Goal: Register for event/course: Sign up to attend an event or enroll in a course

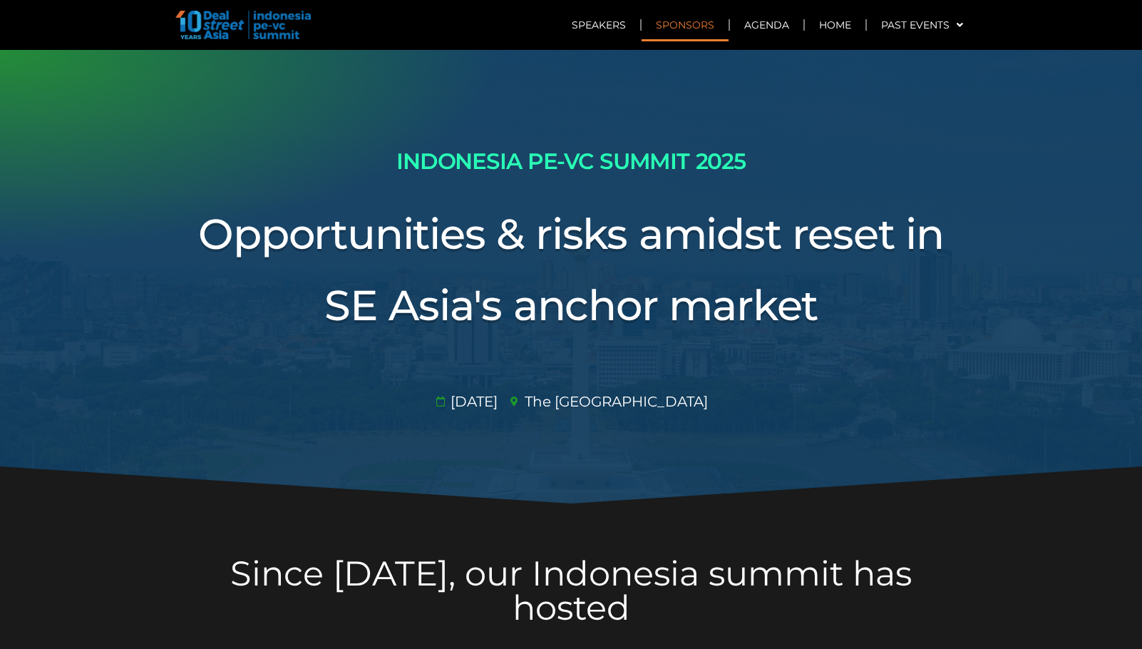
click at [690, 26] on link "Sponsors" at bounding box center [685, 25] width 87 height 33
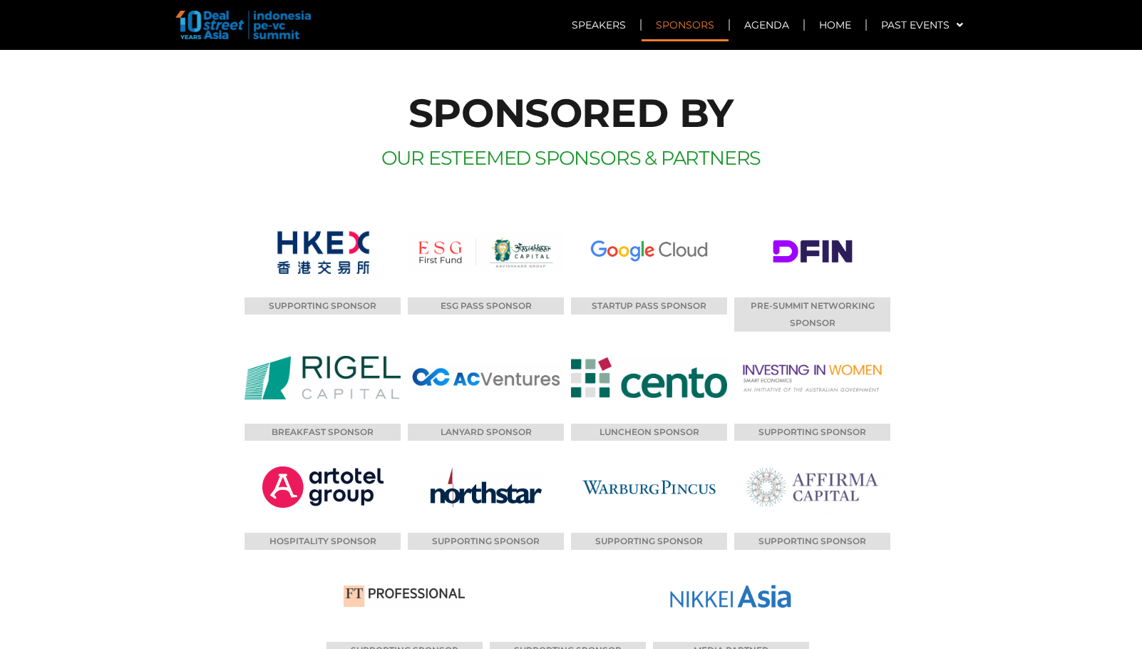
scroll to position [7853, 0]
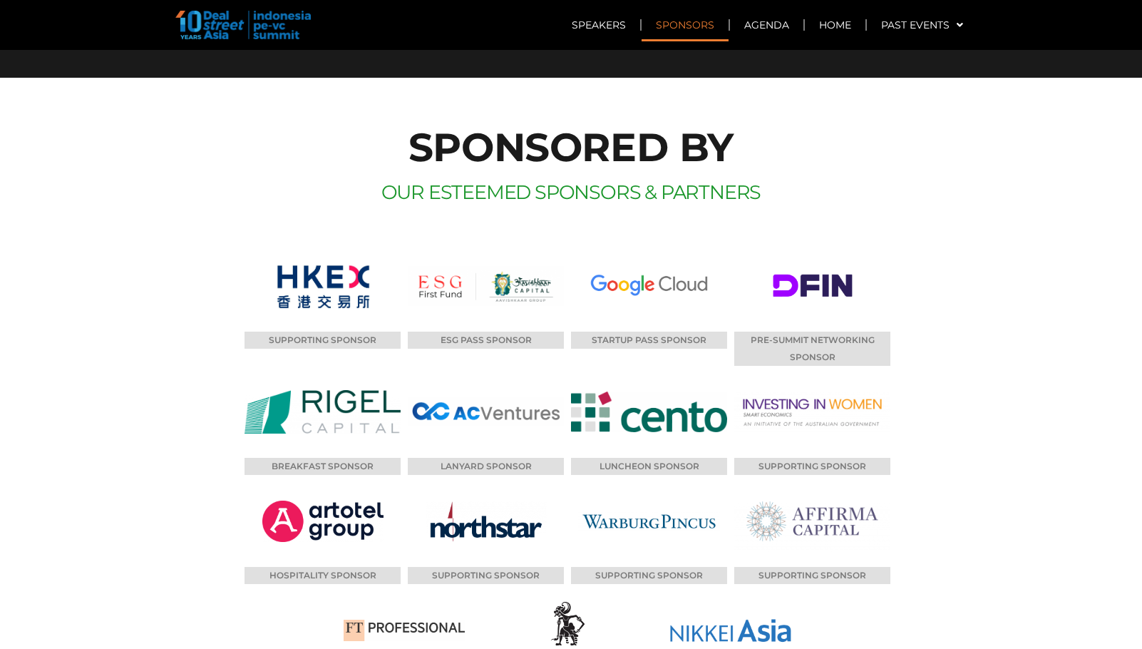
click at [956, 334] on div "SPONSORED BY OUR ESTEEMED SPONSORS & PARTNERS SUPPORTING SPONSOR ESG PASS SPONS…" at bounding box center [571, 448] width 813 height 655
click at [893, 26] on link "Past Events" at bounding box center [922, 25] width 111 height 33
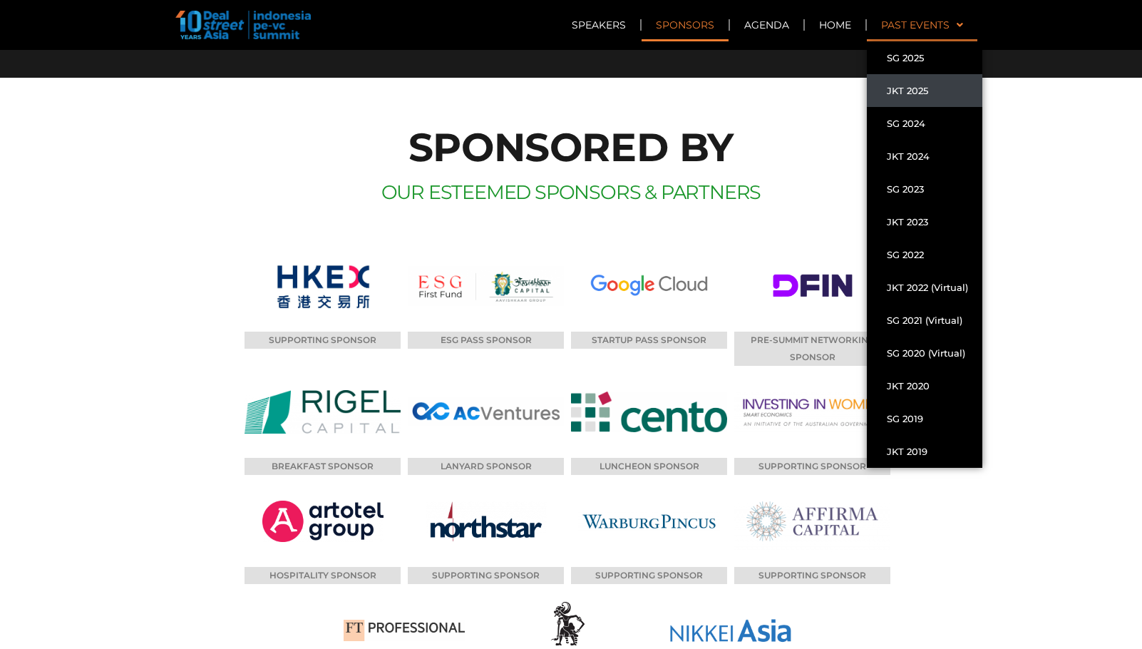
click at [968, 26] on link "Past Events" at bounding box center [922, 25] width 111 height 33
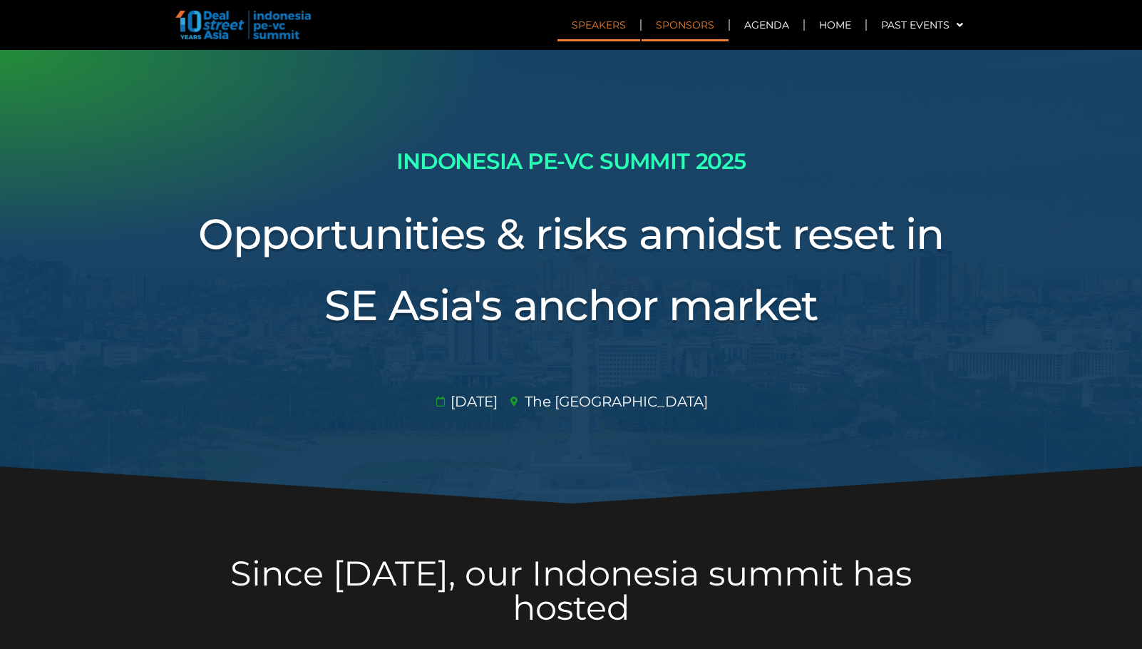
scroll to position [7853, 0]
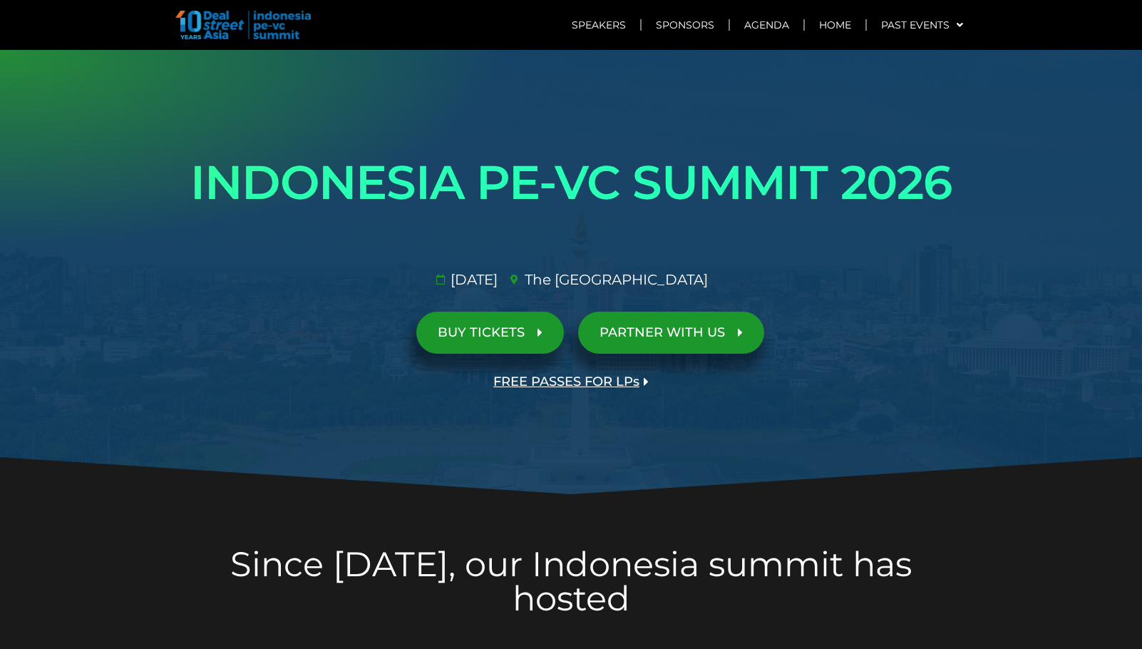
click at [578, 383] on span "FREE PASSES FOR LPs" at bounding box center [567, 382] width 146 height 14
click at [1006, 334] on div at bounding box center [571, 273] width 1142 height 446
click at [508, 327] on span "BUY TICKETS" at bounding box center [481, 333] width 87 height 14
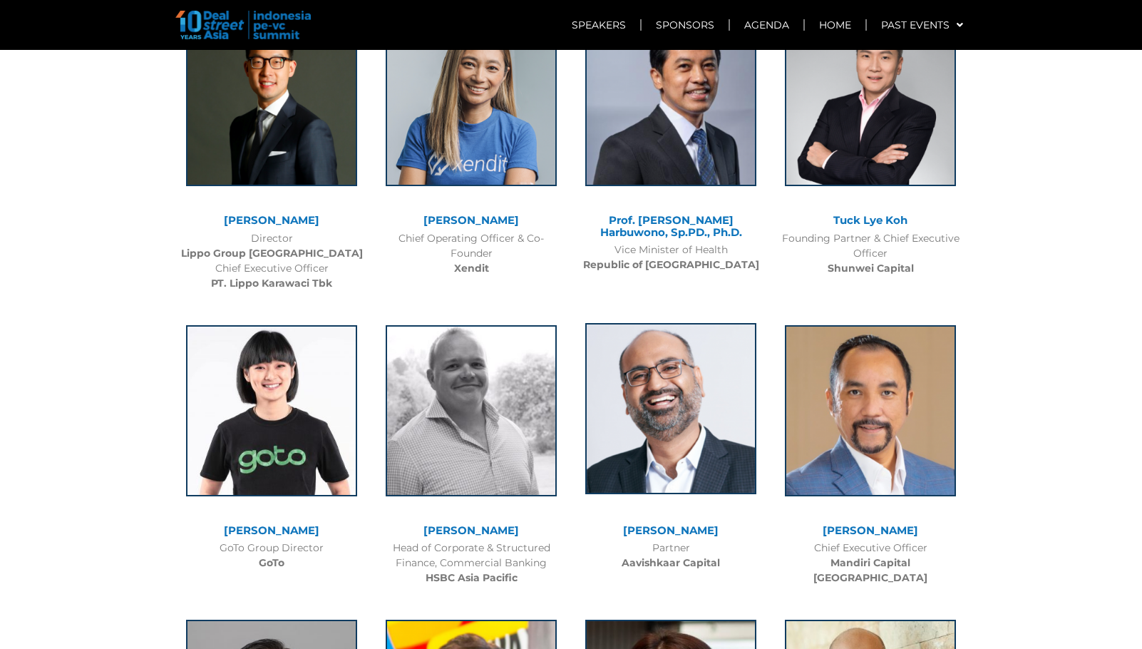
scroll to position [4638, 0]
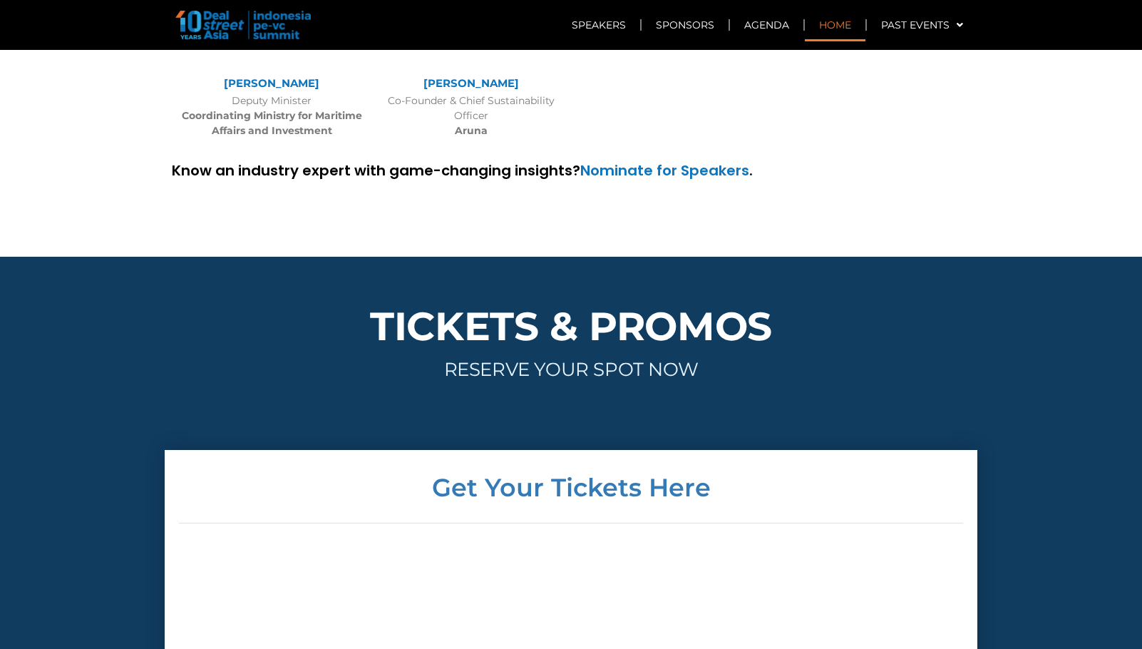
click at [837, 31] on link "Home" at bounding box center [835, 25] width 61 height 33
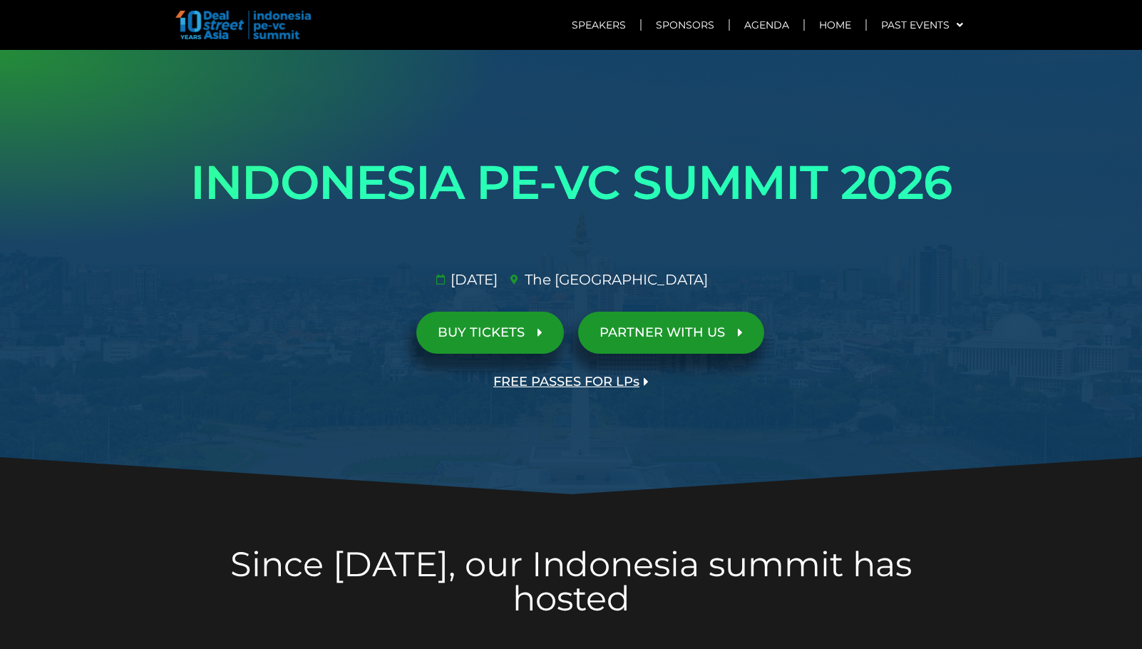
click at [636, 329] on span "PARTNER WITH US" at bounding box center [663, 333] width 126 height 14
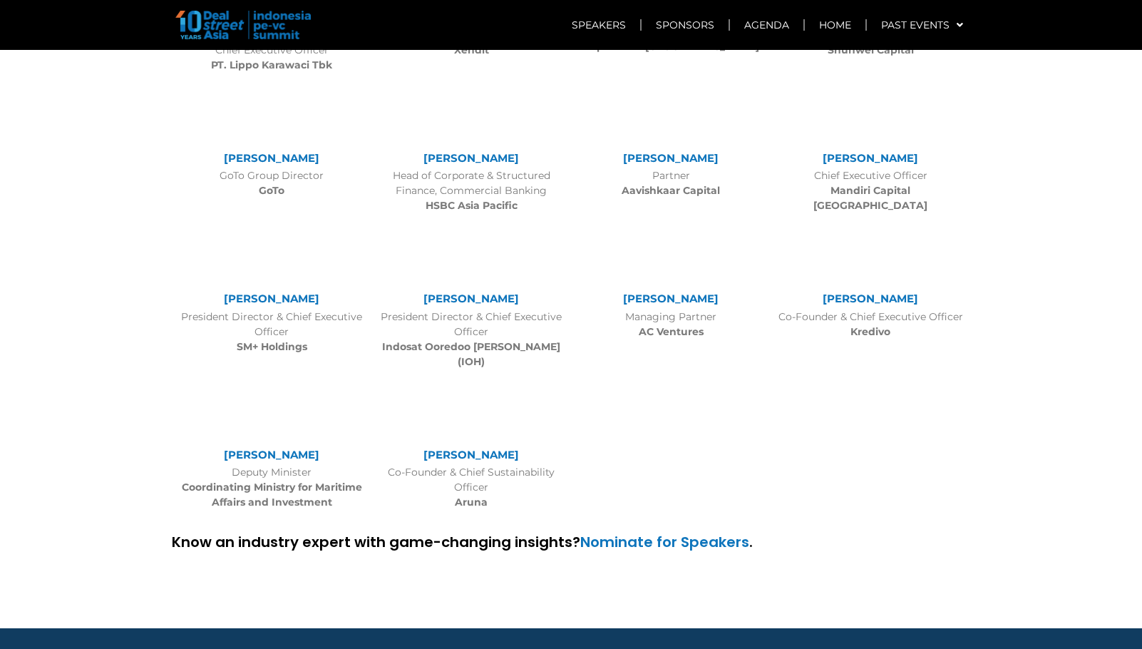
scroll to position [4385, 0]
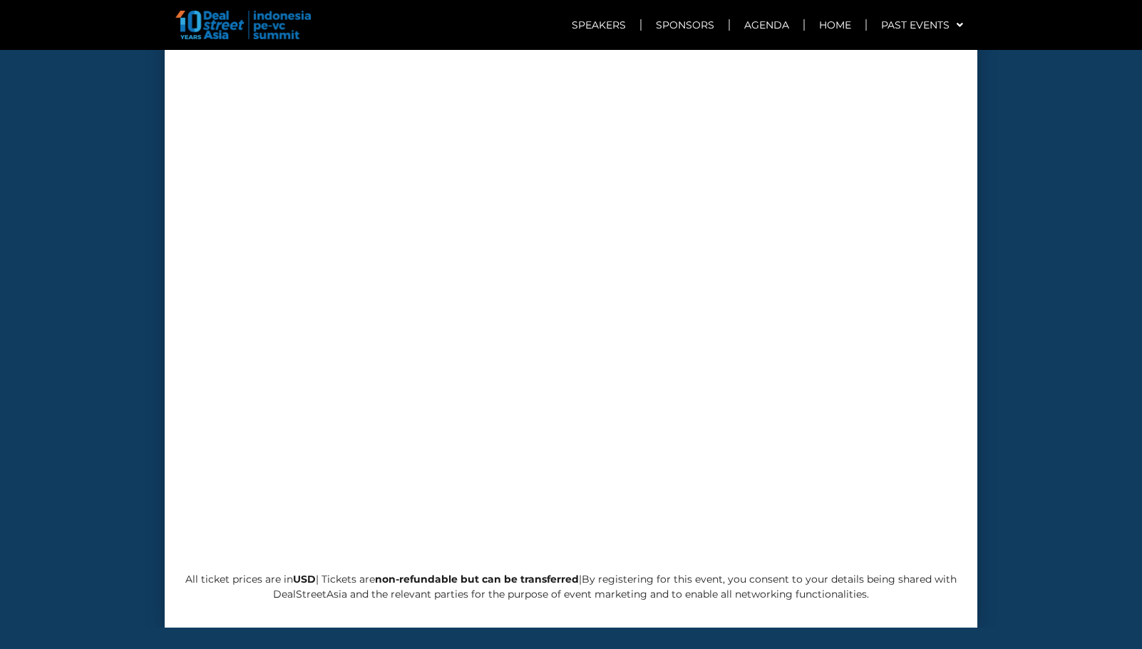
click at [1096, 423] on section "Get Your Tickets Here All ticket prices are in USD | Tickets are non-refundable…" at bounding box center [571, 280] width 1142 height 695
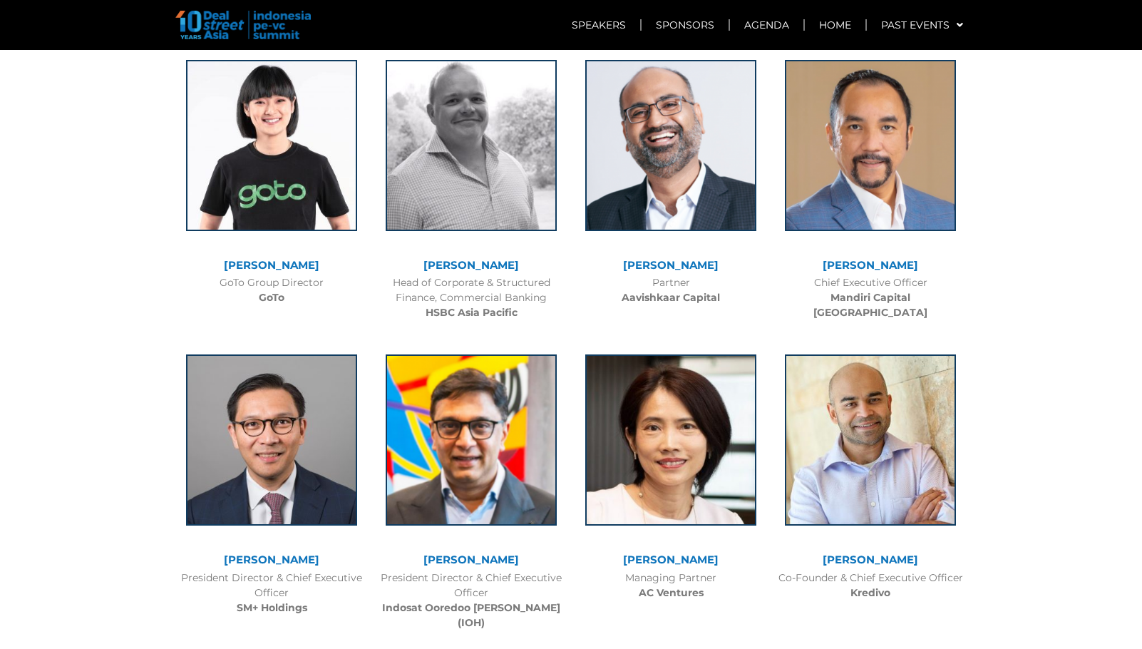
scroll to position [4279, 0]
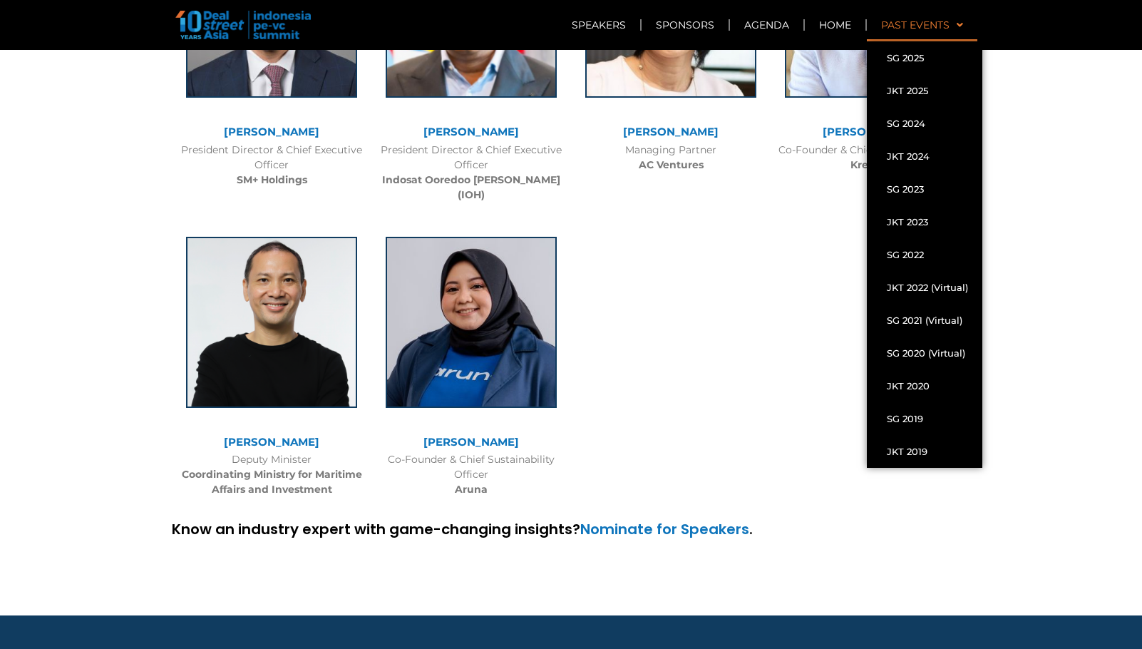
click at [919, 31] on link "Past Events" at bounding box center [922, 25] width 111 height 33
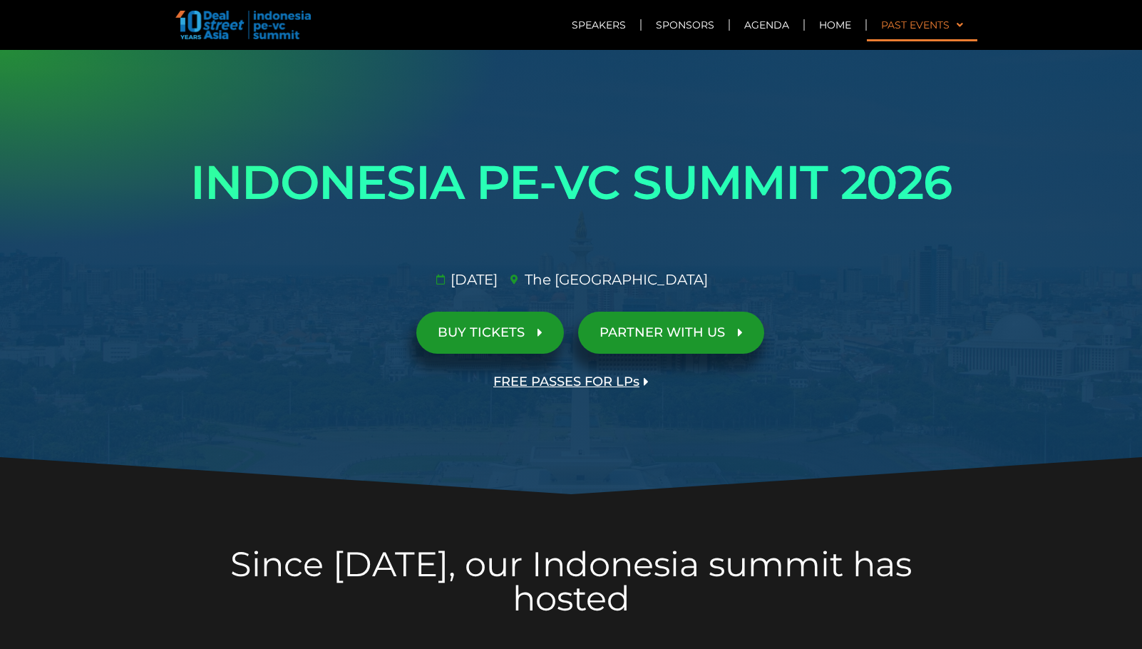
click at [936, 28] on link "Past Events" at bounding box center [922, 25] width 111 height 33
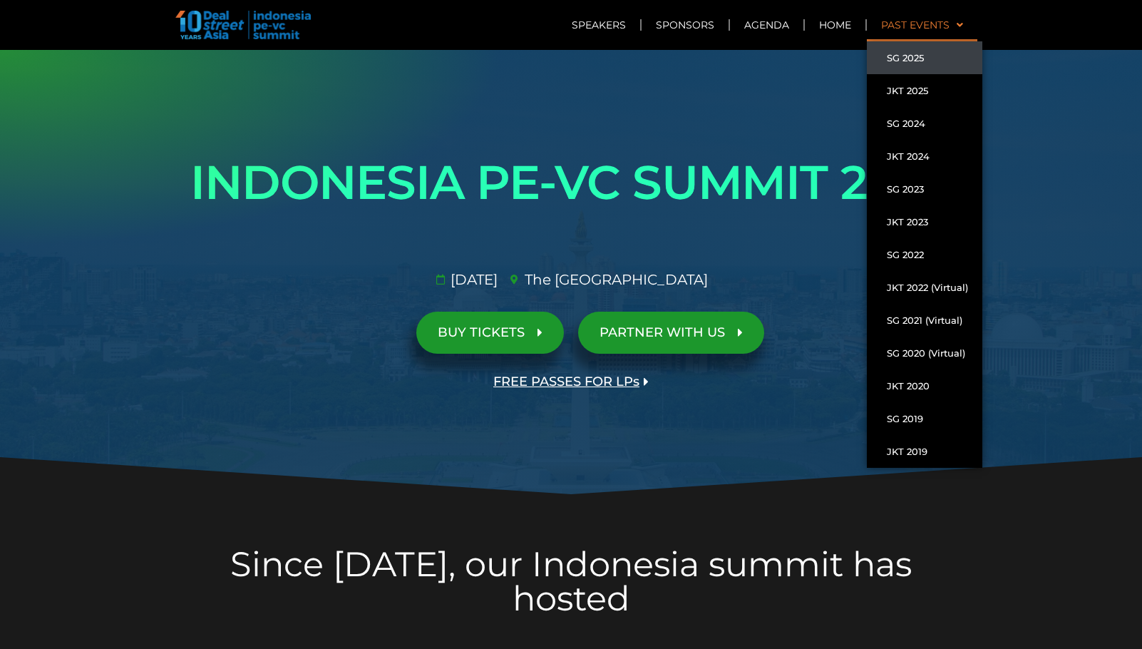
click at [938, 61] on link "SG 2025" at bounding box center [925, 57] width 116 height 33
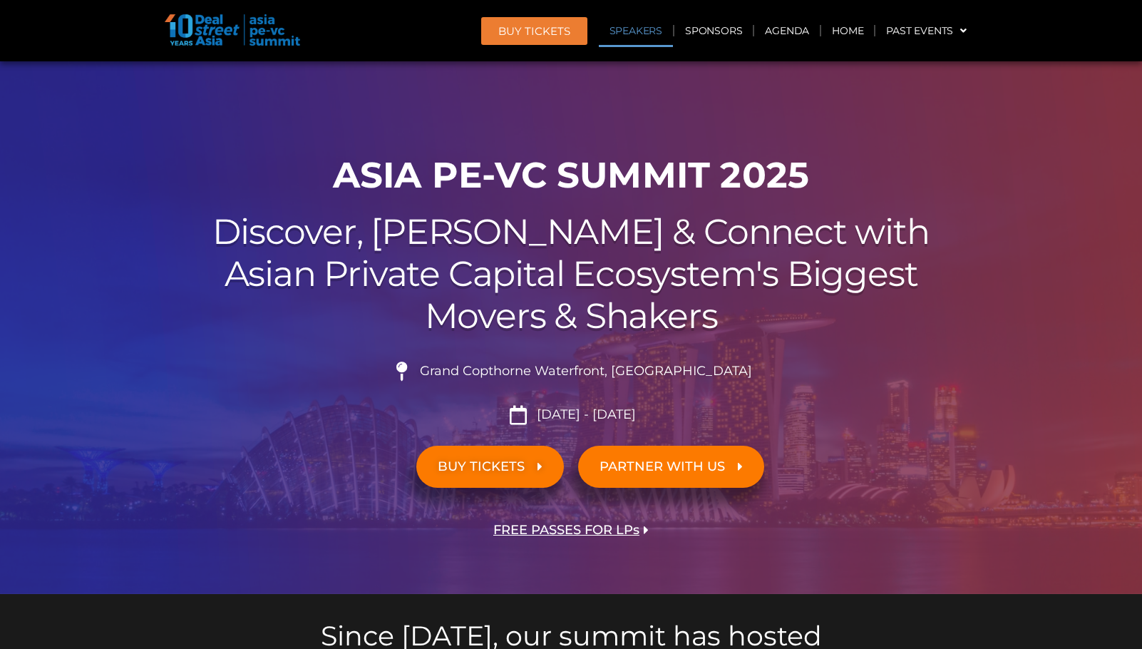
click at [654, 34] on link "Speakers" at bounding box center [636, 30] width 74 height 33
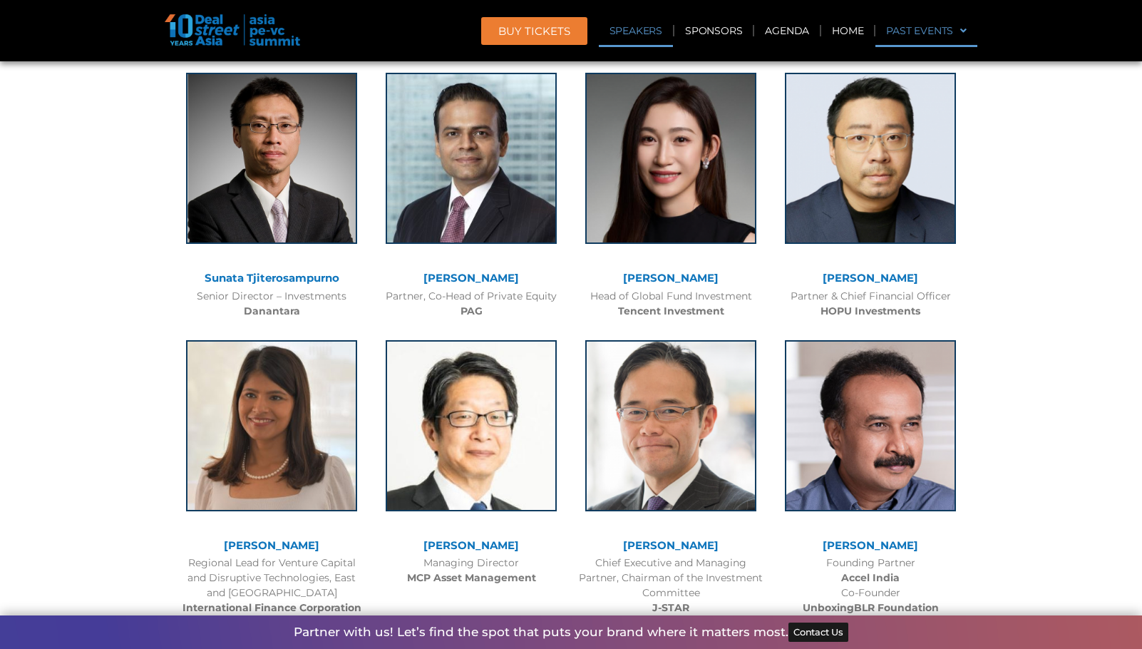
scroll to position [1635, 0]
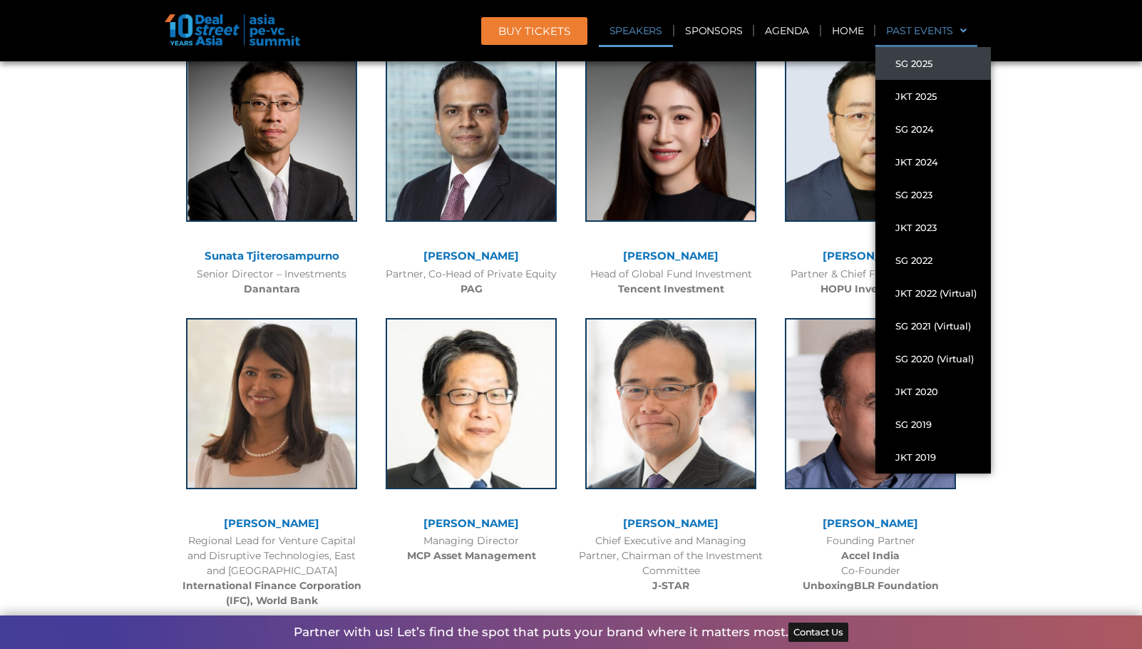
click at [910, 25] on link "Past Events" at bounding box center [927, 30] width 102 height 33
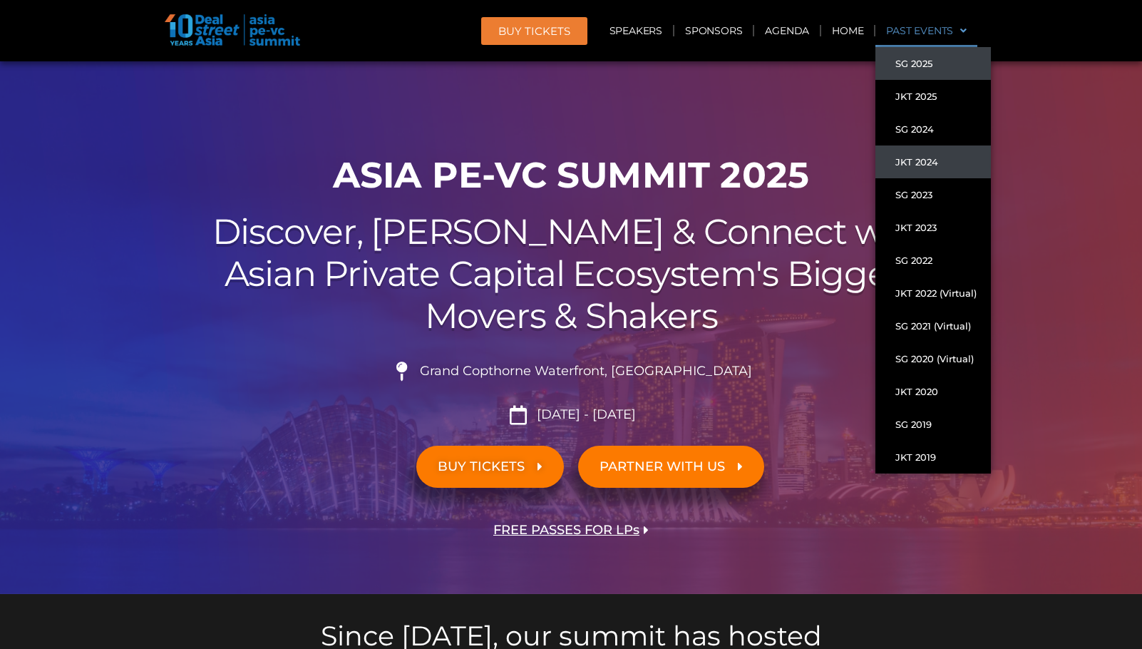
click at [930, 153] on link "JKT 2024" at bounding box center [934, 161] width 116 height 33
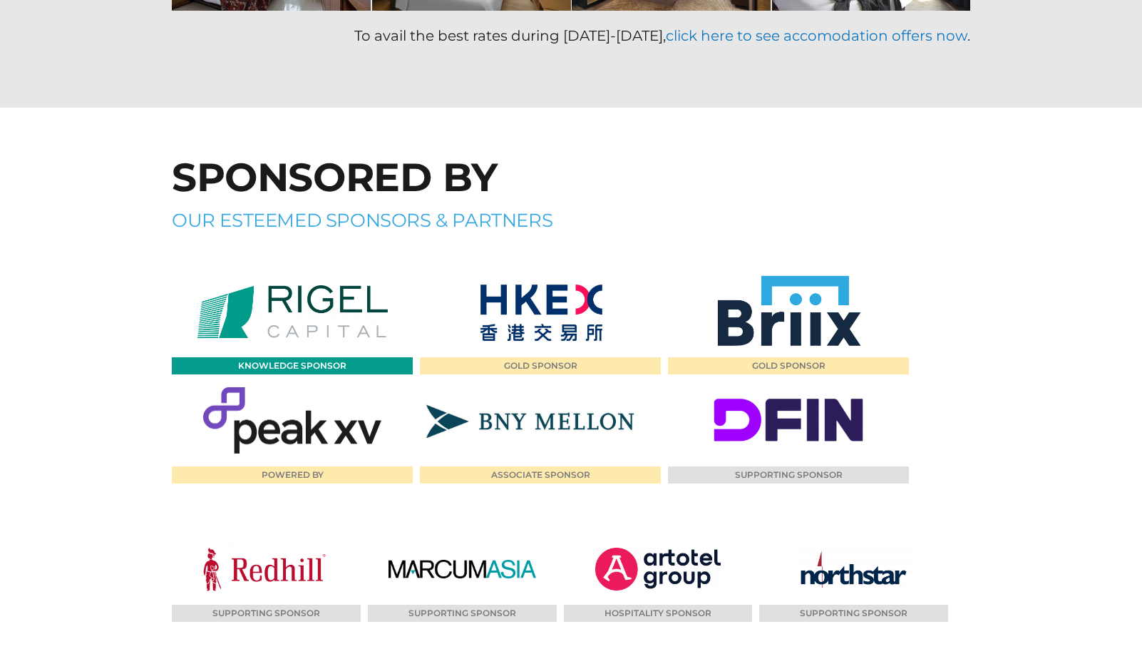
scroll to position [8629, 0]
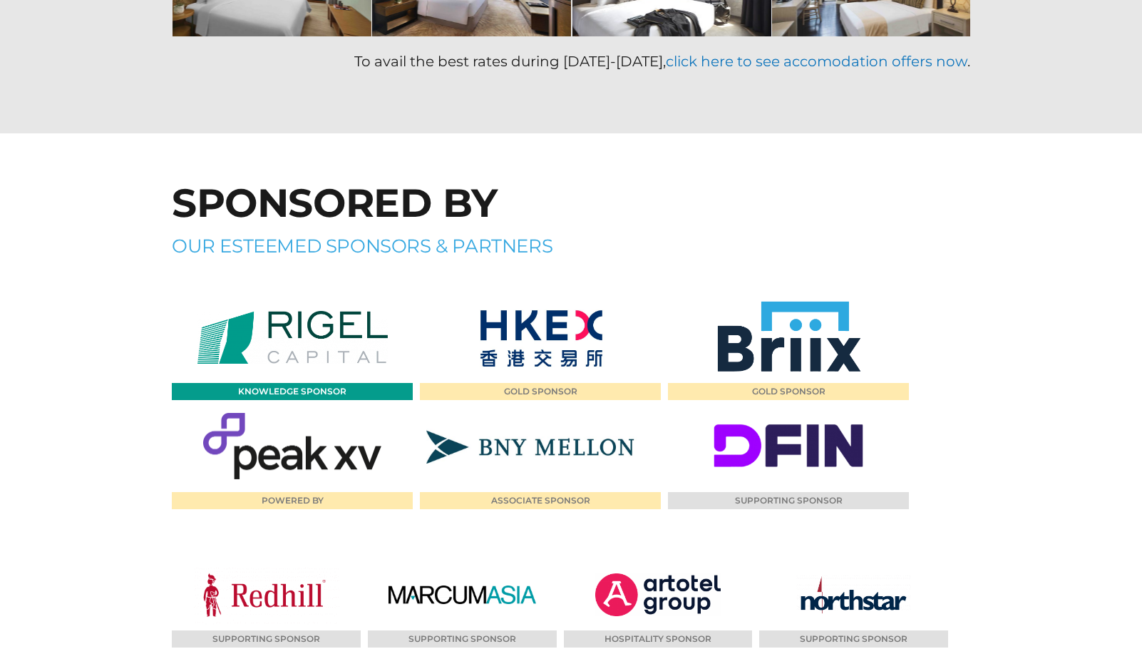
drag, startPoint x: 1015, startPoint y: 174, endPoint x: 1006, endPoint y: 165, distance: 12.1
click at [1015, 174] on section "SPONSORED BY OUR ESTEEMED SPONSORS & PARTNERS KNOWLEDGE SPONSOR GOLD SPONSOR GO…" at bounding box center [571, 460] width 1142 height 654
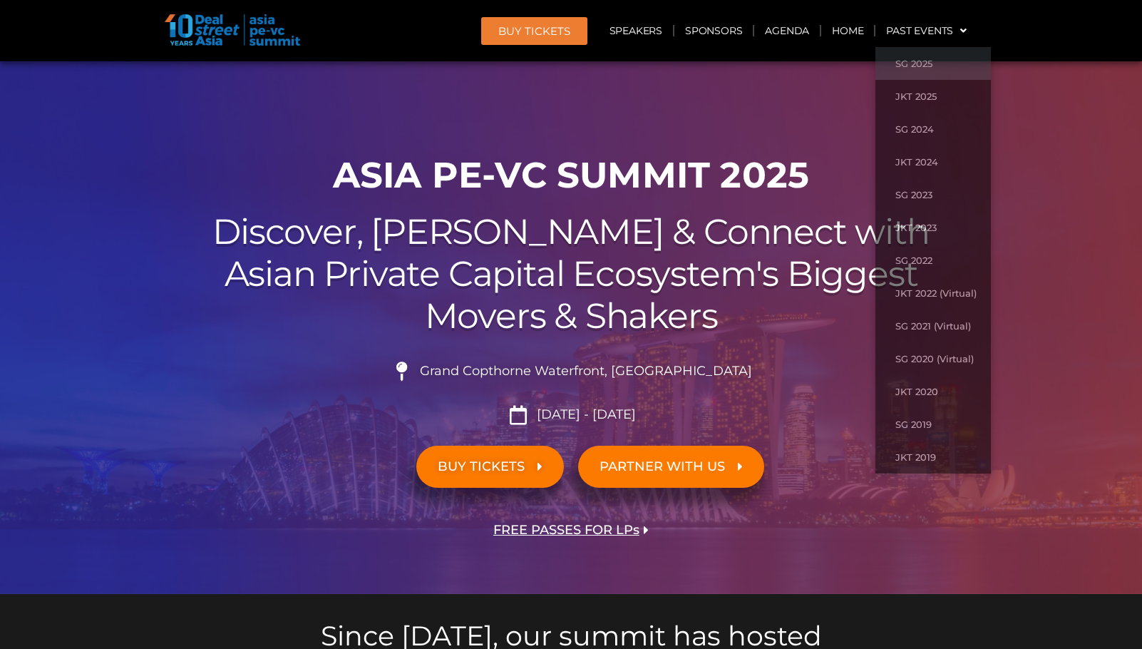
click at [555, 86] on div at bounding box center [571, 327] width 1142 height 533
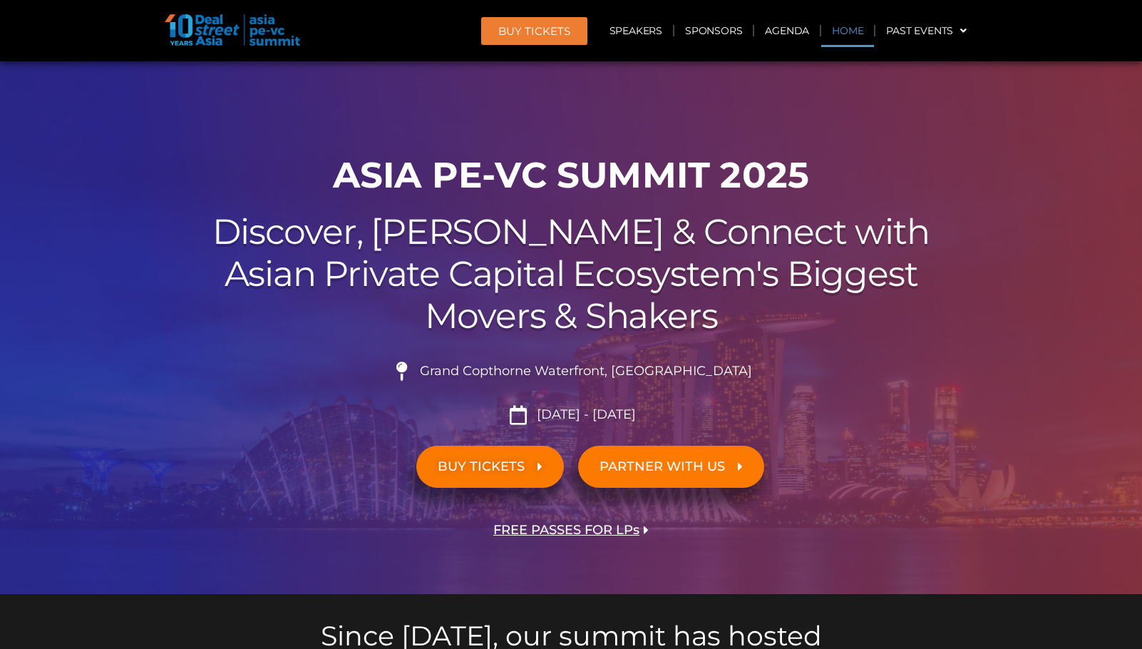
click at [834, 26] on link "Home" at bounding box center [848, 30] width 53 height 33
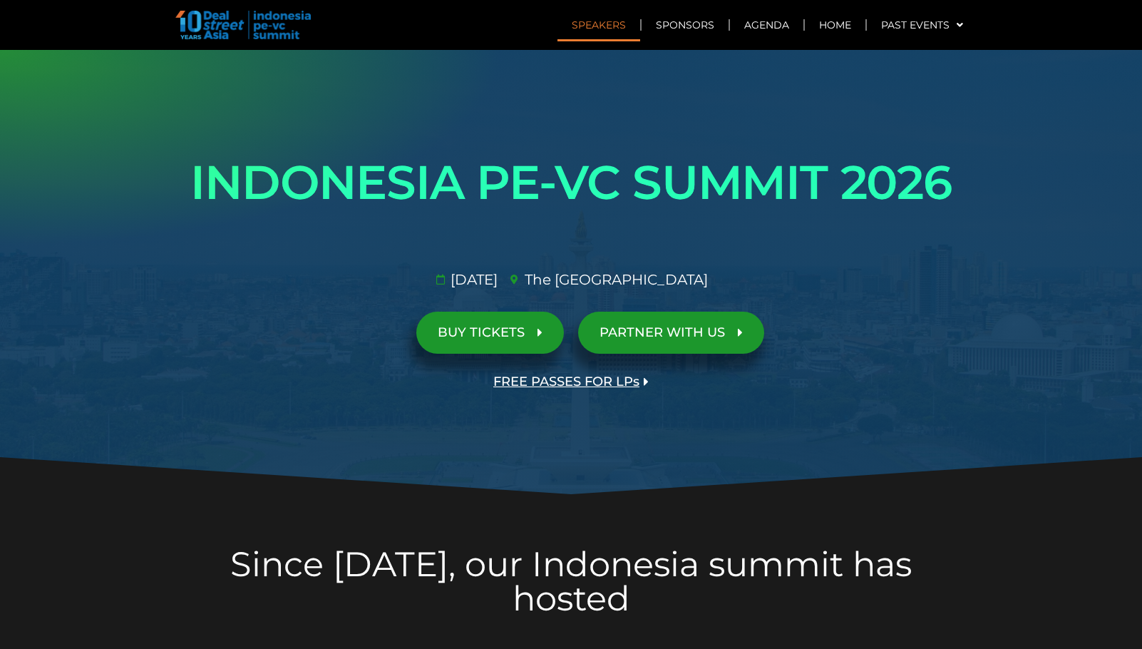
click at [593, 34] on link "Speakers" at bounding box center [599, 25] width 83 height 33
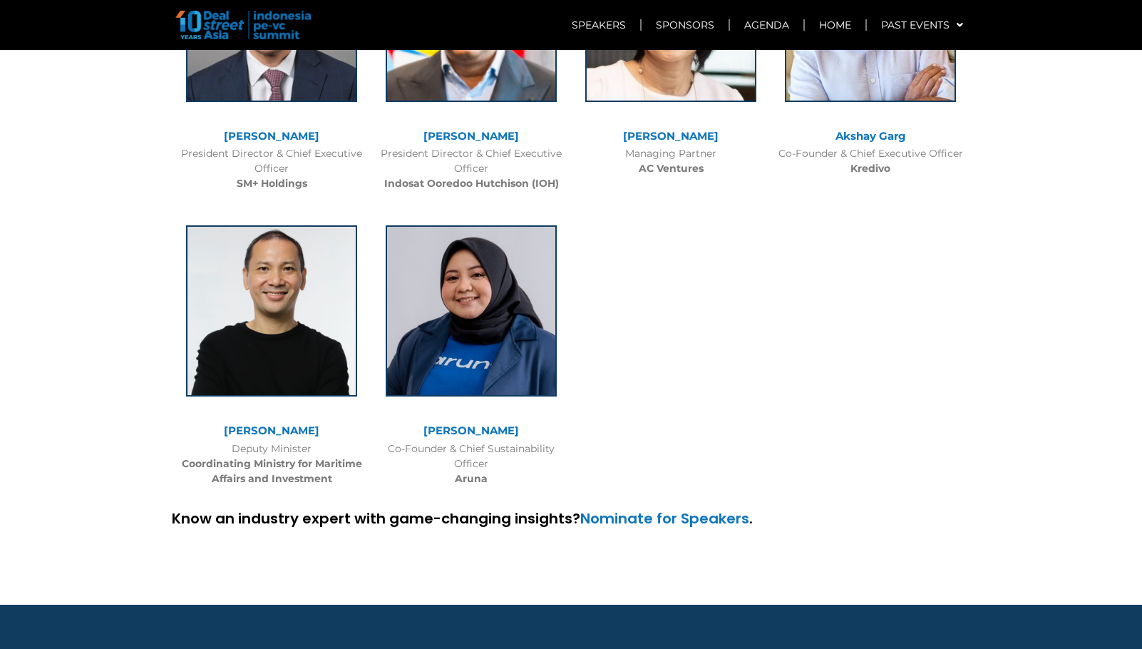
scroll to position [4241, 0]
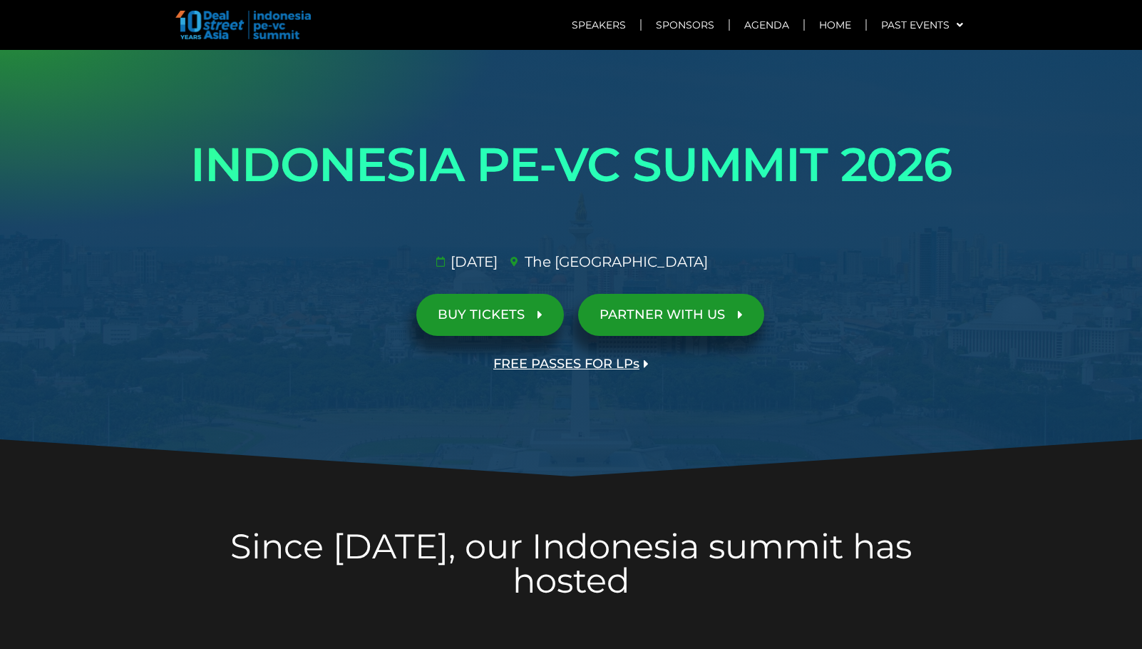
scroll to position [0, 0]
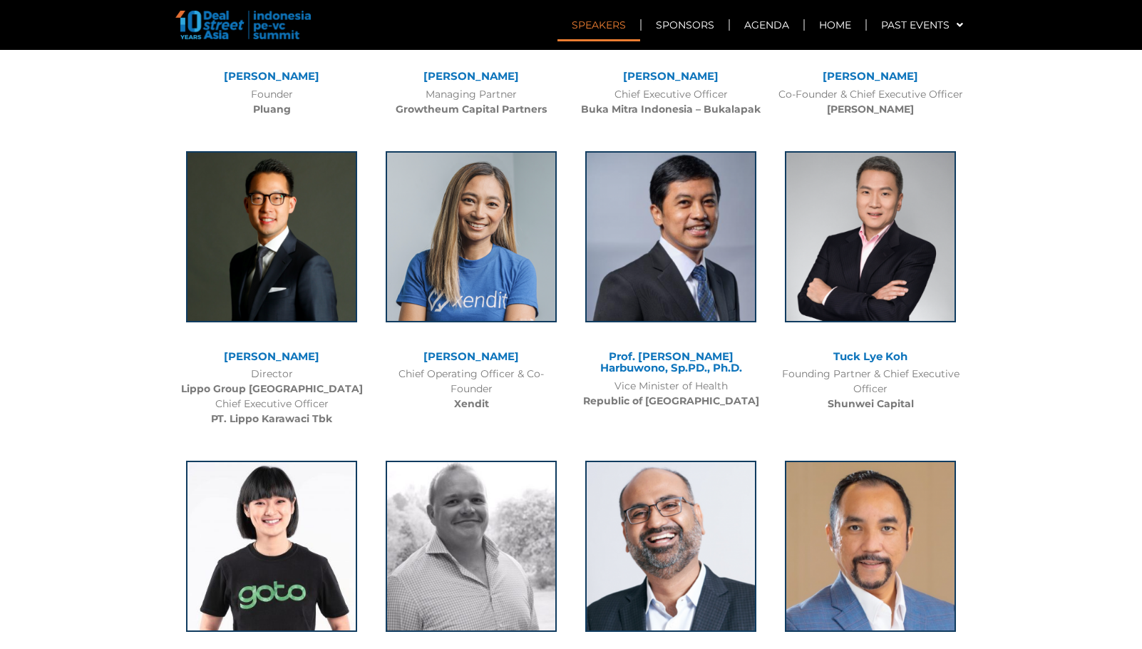
click at [602, 29] on link "Speakers" at bounding box center [599, 25] width 83 height 33
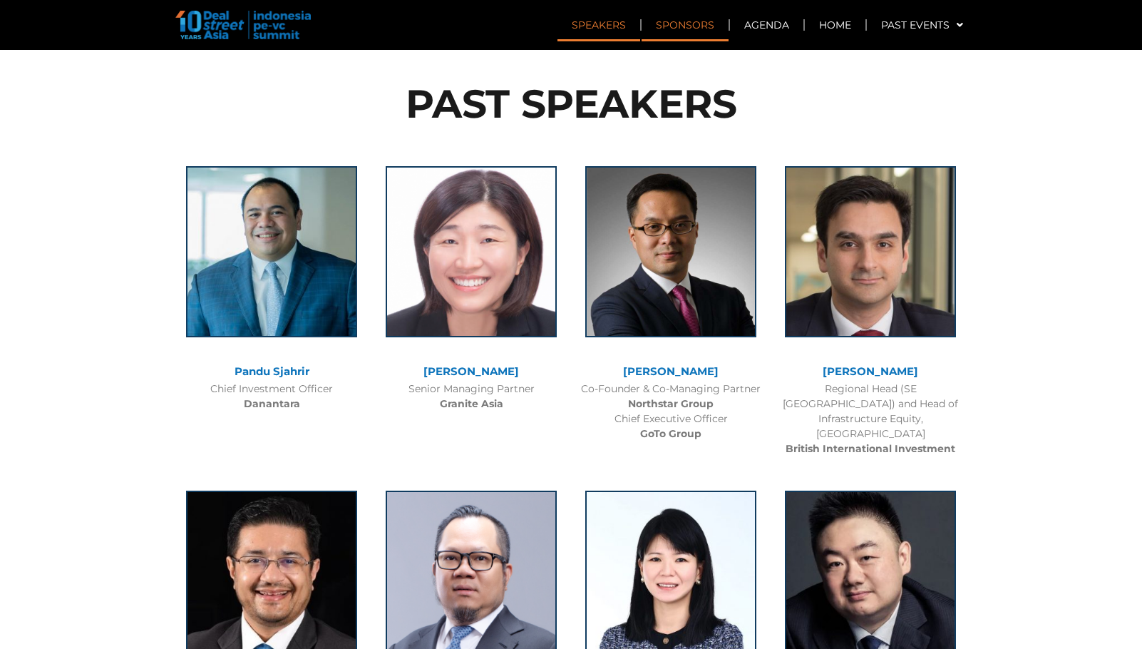
click at [681, 35] on link "Sponsors" at bounding box center [685, 25] width 87 height 33
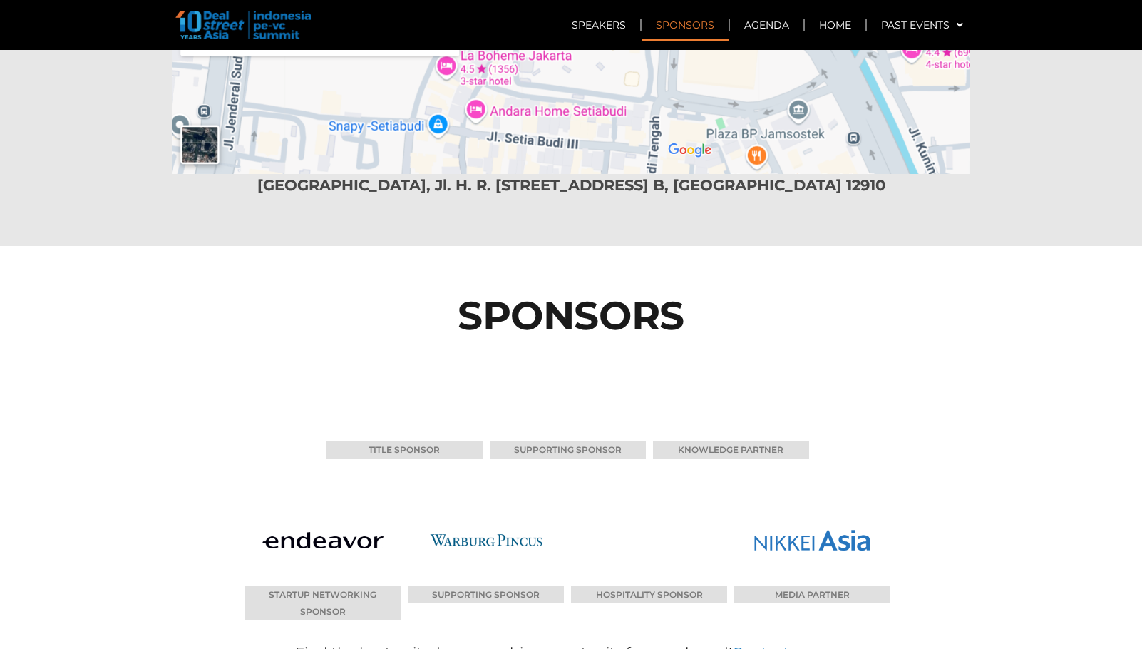
scroll to position [8534, 0]
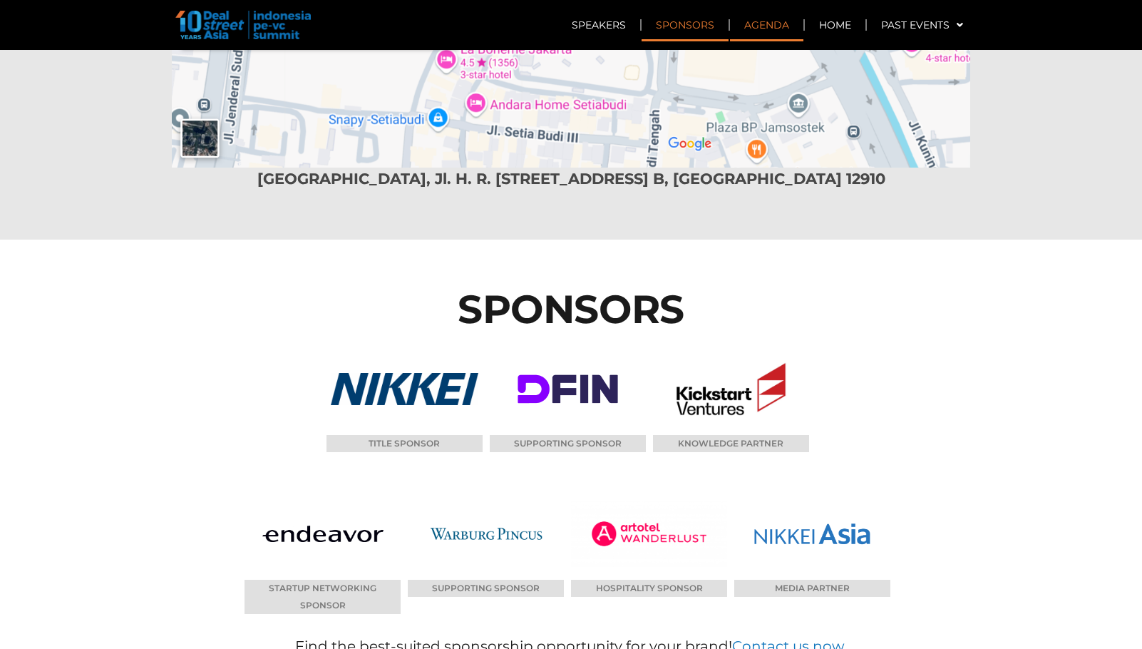
click at [781, 29] on link "Agenda" at bounding box center [766, 25] width 73 height 33
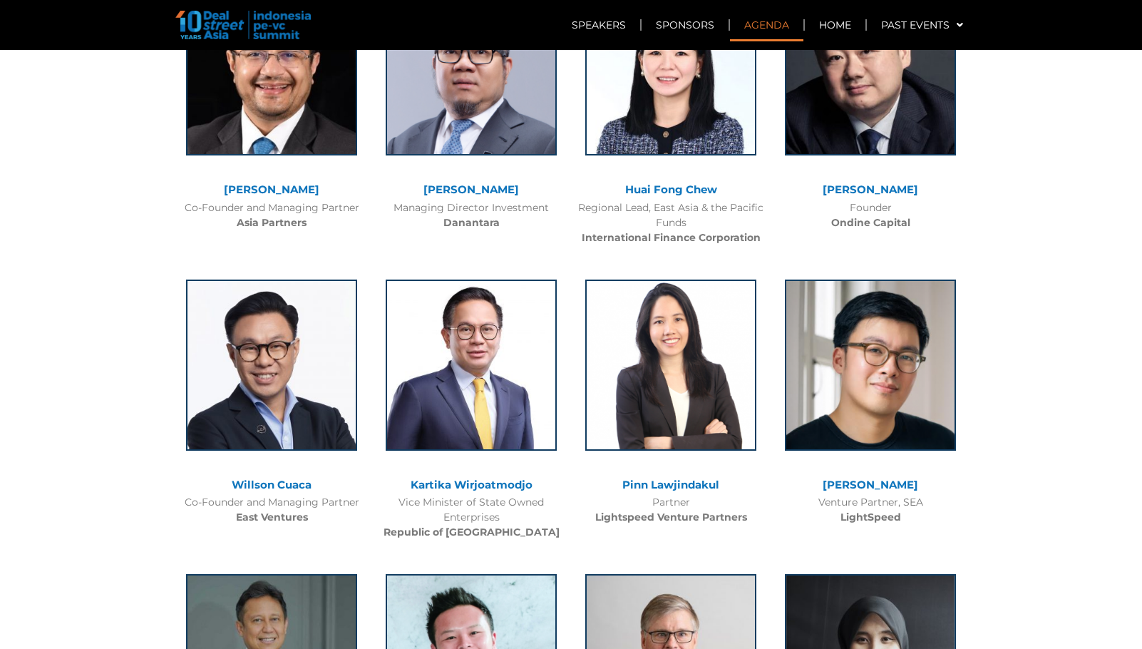
scroll to position [1011, 0]
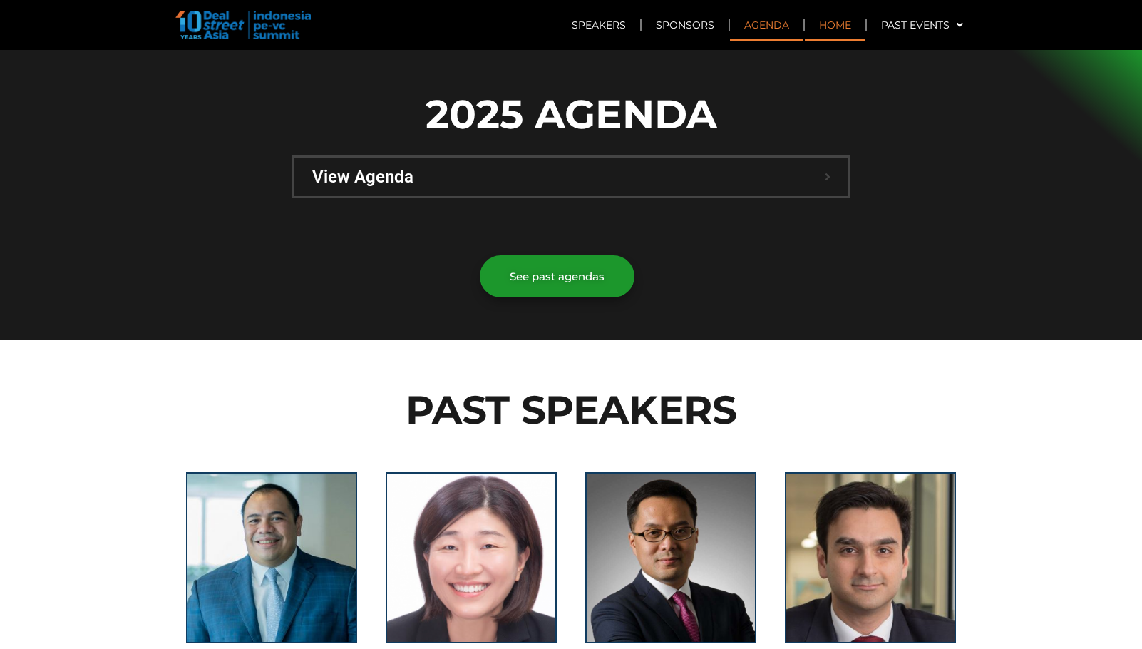
click at [834, 29] on link "Home" at bounding box center [835, 25] width 61 height 33
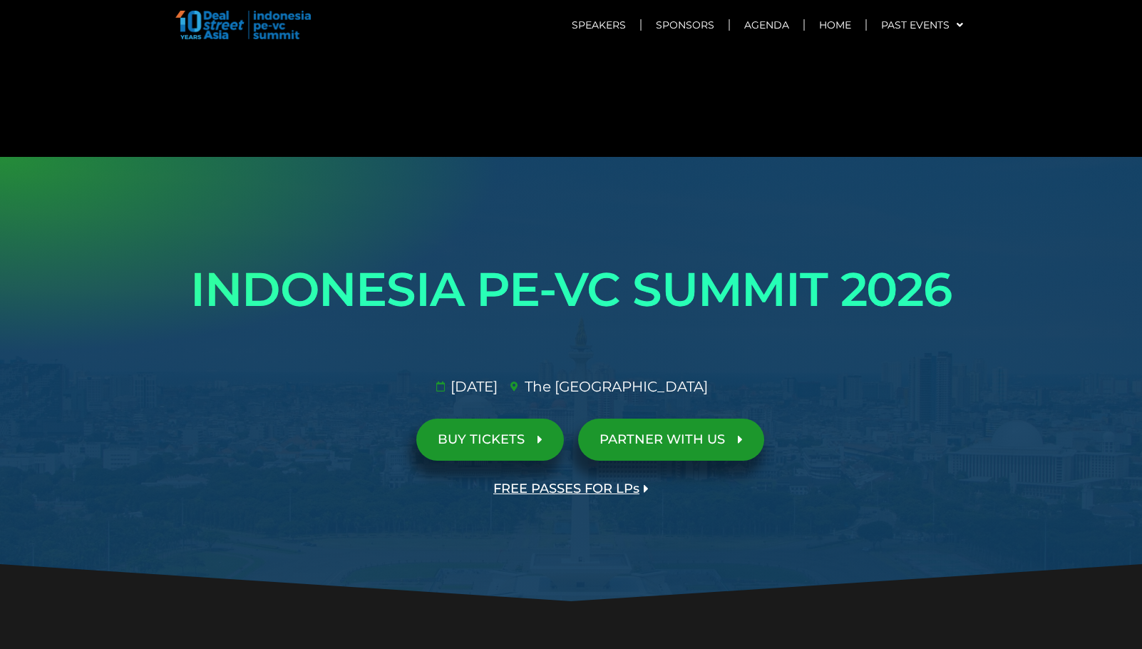
click at [524, 439] on span "BUY TICKETS" at bounding box center [481, 440] width 87 height 14
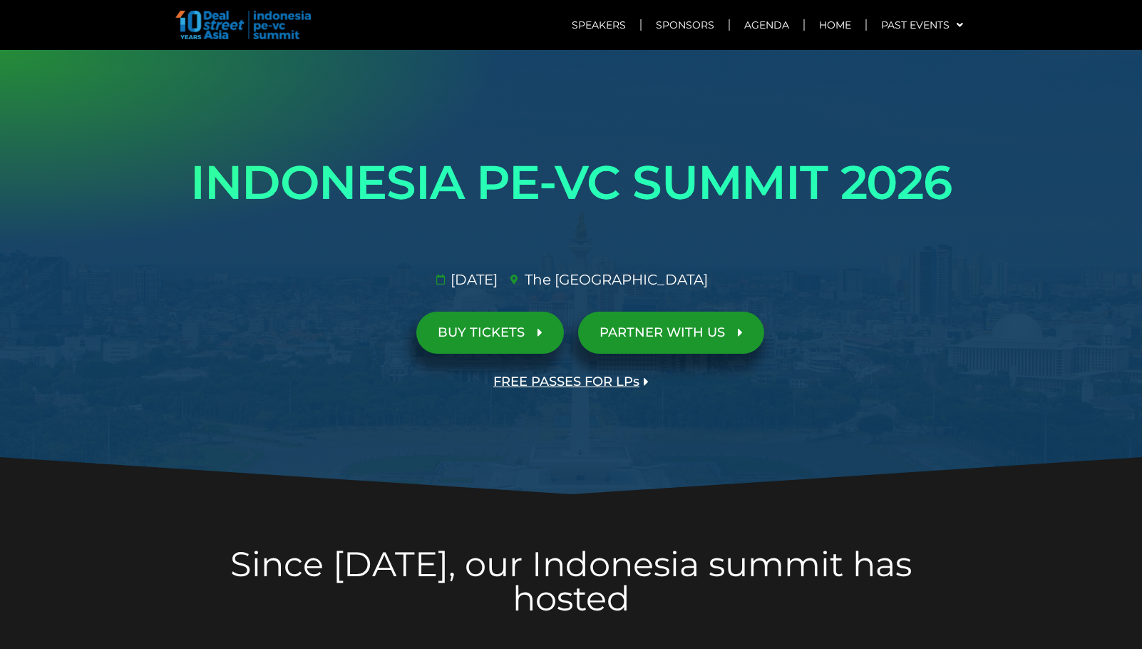
click at [461, 344] on link "BUY TICKETS" at bounding box center [490, 333] width 148 height 42
click at [539, 386] on span "FREE PASSES FOR LPs" at bounding box center [567, 382] width 146 height 14
click at [625, 354] on link "PARTNER WITH US" at bounding box center [671, 333] width 186 height 42
drag, startPoint x: 1010, startPoint y: 267, endPoint x: 999, endPoint y: 266, distance: 10.7
click at [1010, 267] on div at bounding box center [571, 273] width 1142 height 446
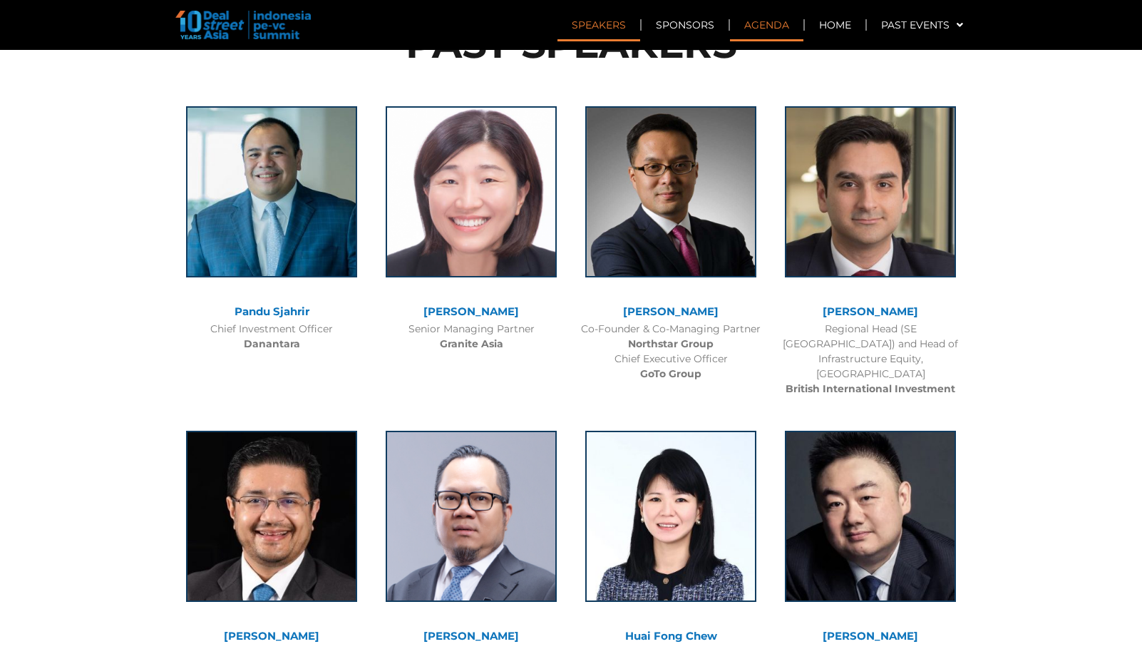
scroll to position [1189, 0]
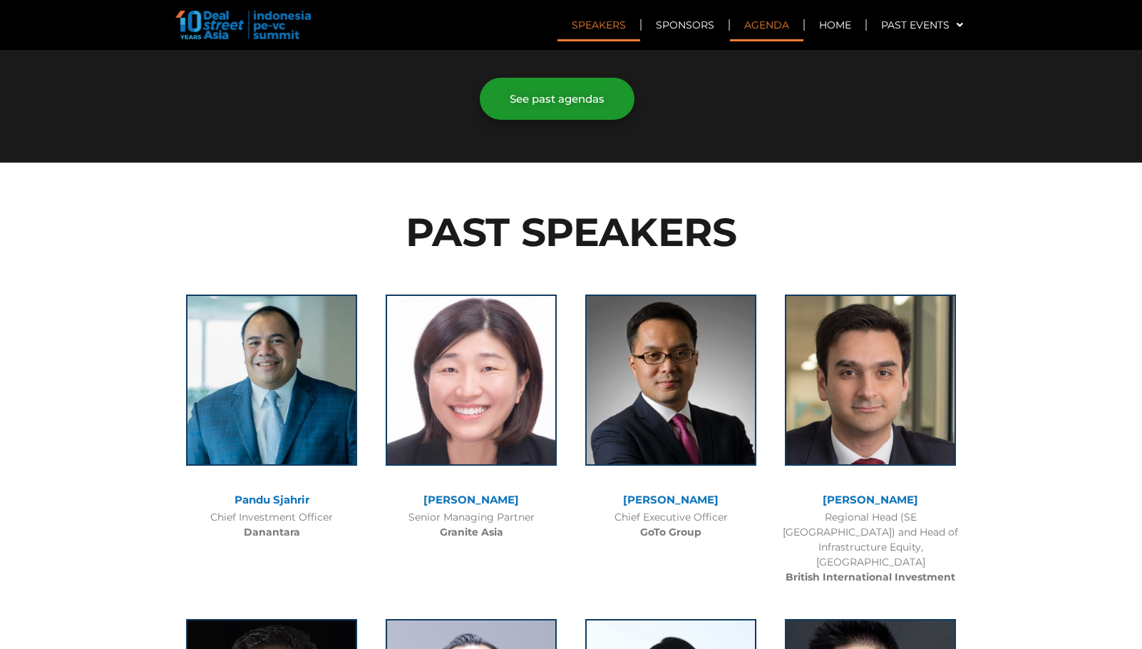
scroll to position [1863, 0]
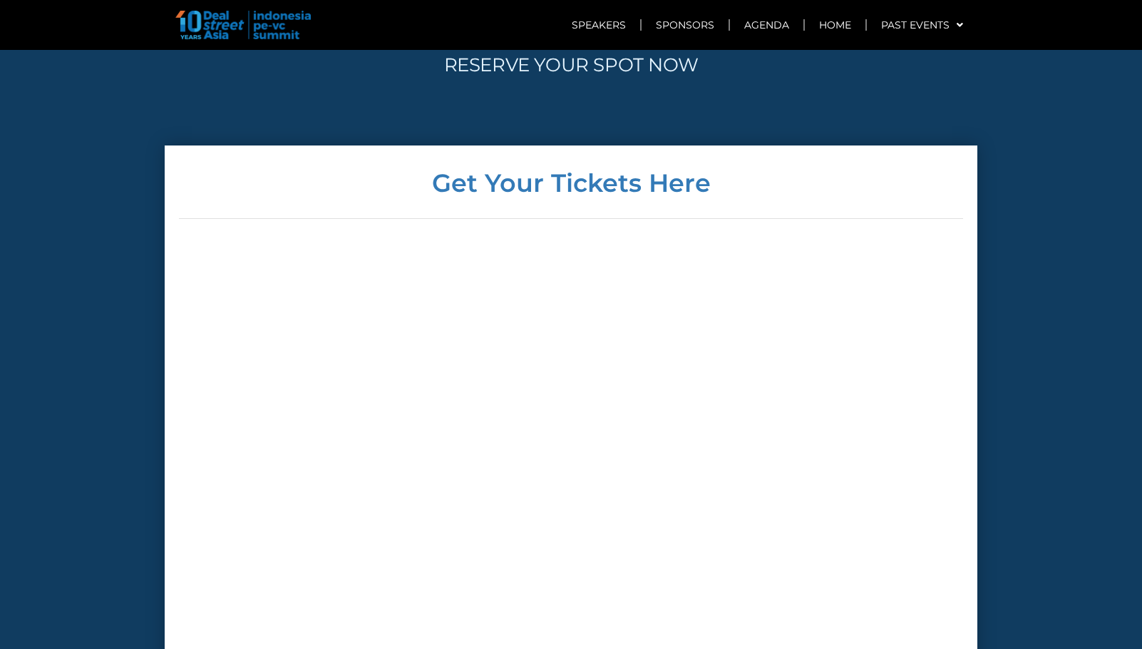
scroll to position [4389, 0]
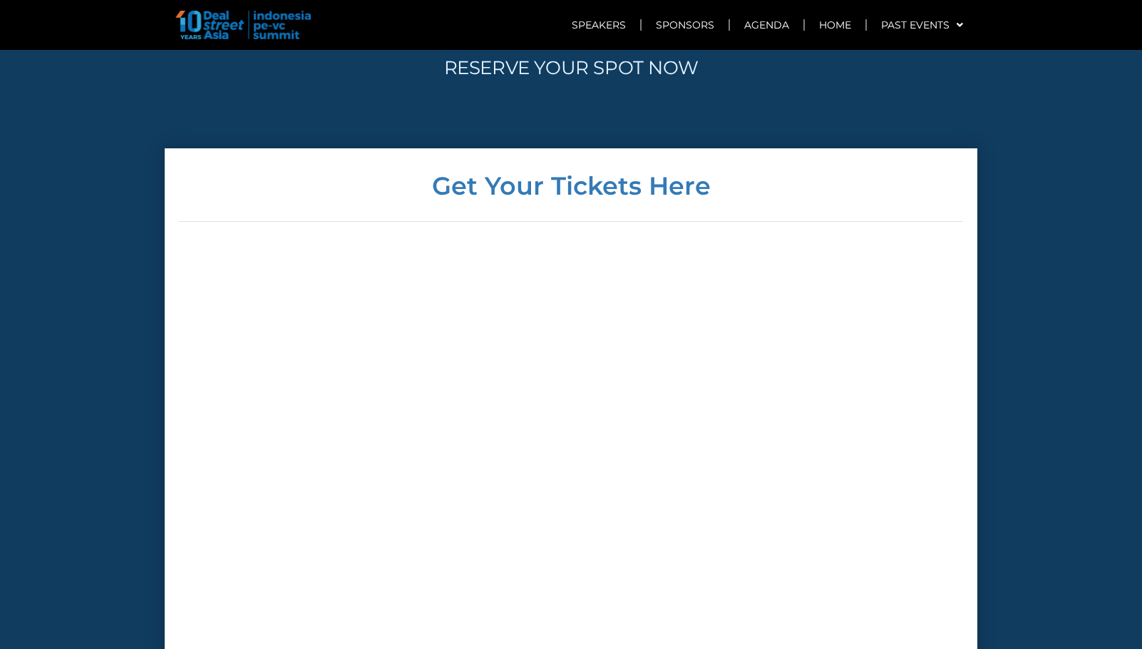
click at [1113, 176] on section "Get Your Tickets Here All ticket prices are in USD | Tickets are non-refundable…" at bounding box center [571, 495] width 1142 height 695
click at [1014, 423] on section "Get Your Tickets Here All ticket prices are in USD | Tickets are non-refundable…" at bounding box center [571, 495] width 1142 height 695
click at [1017, 335] on section "Get Your Tickets Here All ticket prices are in USD | Tickets are non-refundable…" at bounding box center [571, 495] width 1142 height 695
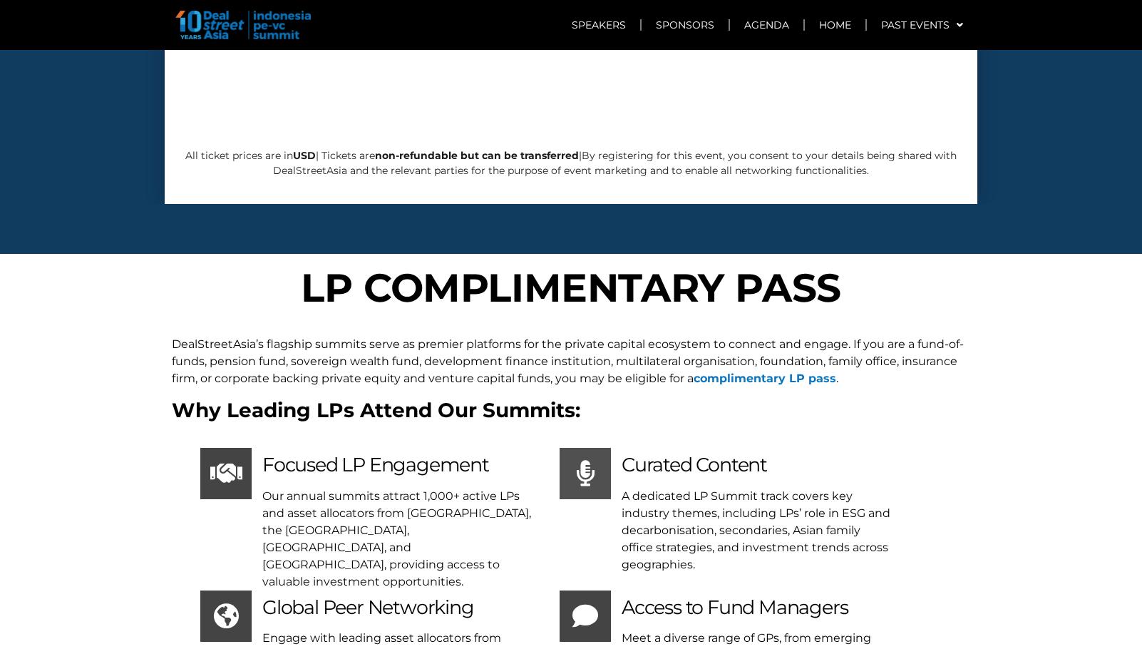
scroll to position [3393, 0]
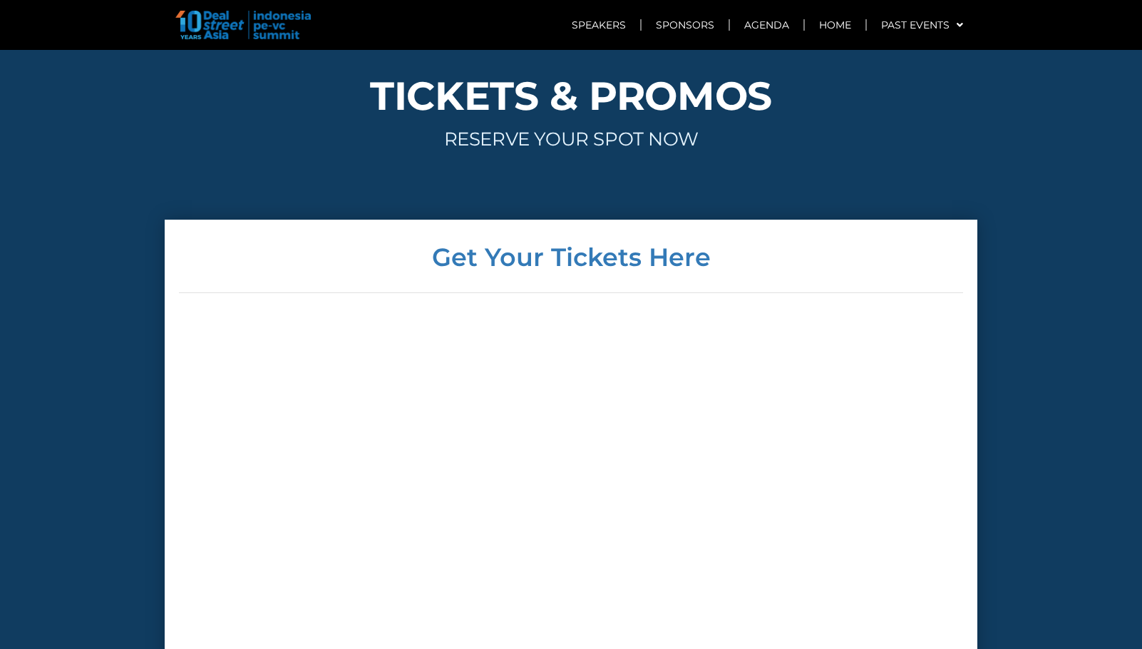
click at [1141, 220] on section "Get Your Tickets Here All ticket prices are in USD | Tickets are non-refundable…" at bounding box center [571, 567] width 1142 height 695
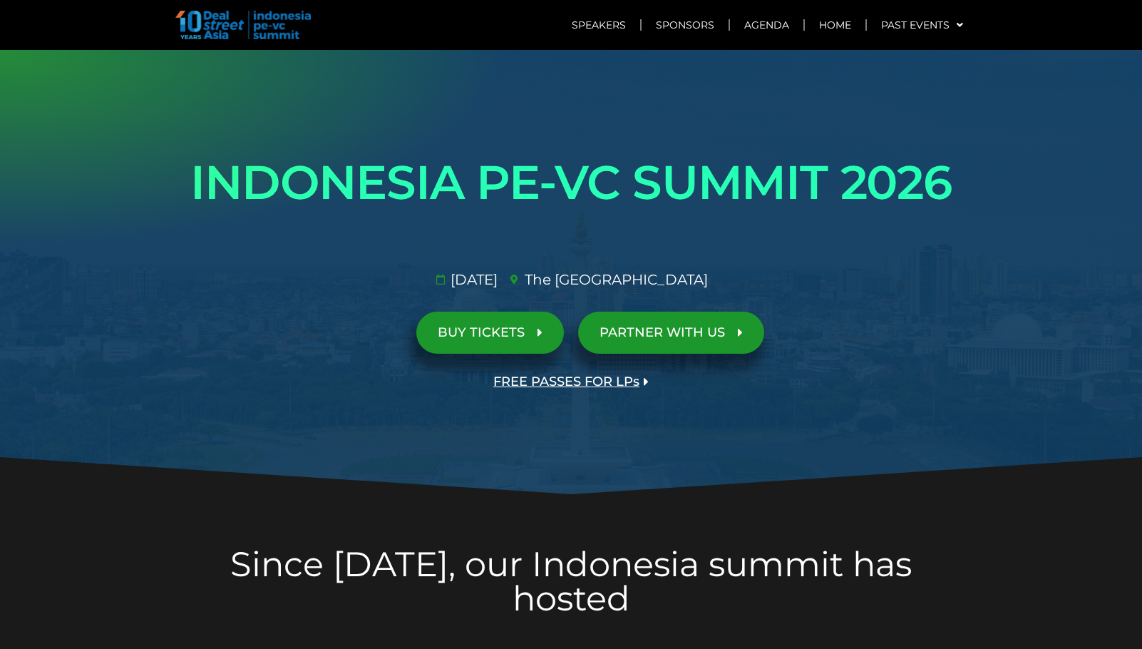
click at [532, 375] on span "FREE PASSES FOR LPs" at bounding box center [567, 382] width 146 height 14
click at [588, 375] on span "FREE PASSES FOR LPs" at bounding box center [567, 382] width 146 height 14
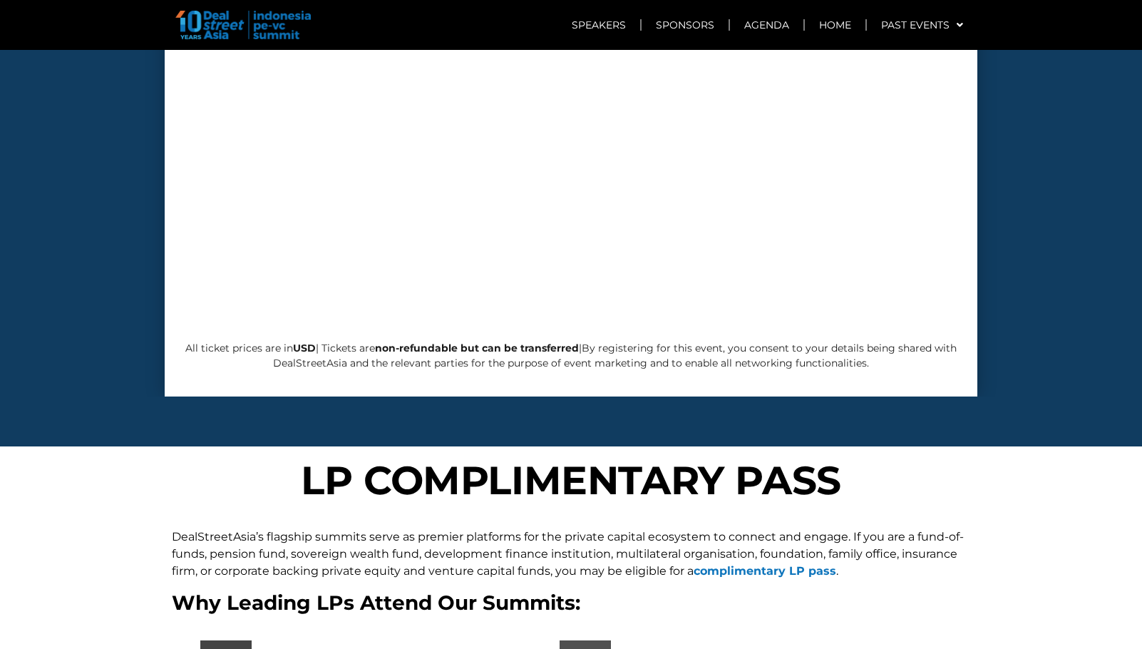
scroll to position [5907, 0]
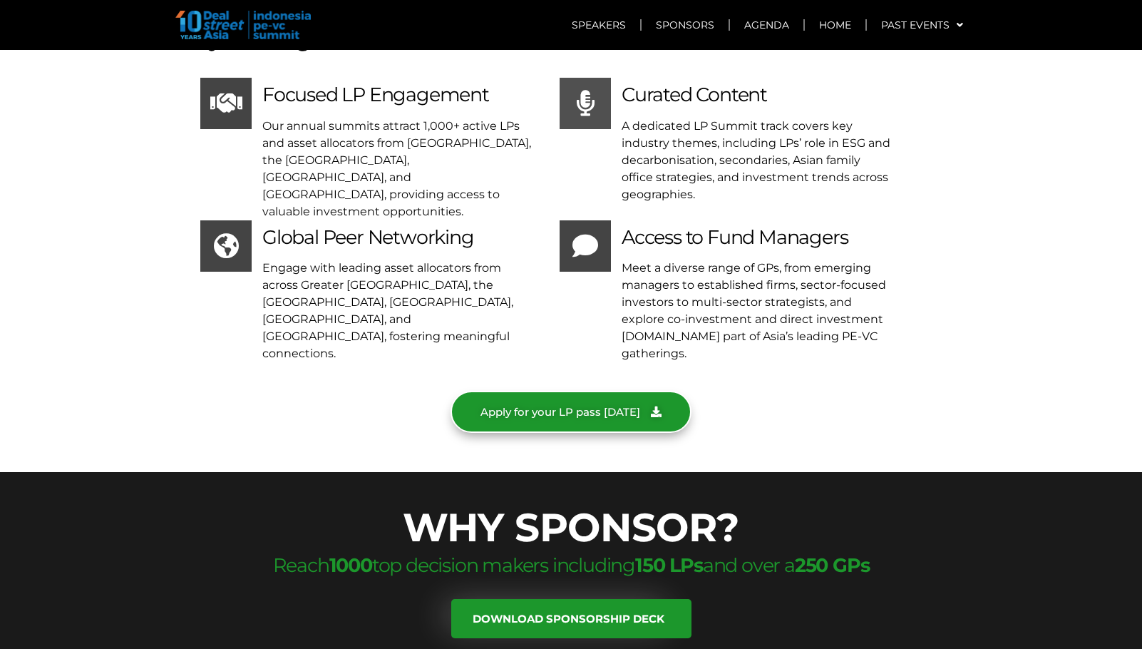
click at [501, 407] on span "Apply for your LP pass [DATE]" at bounding box center [561, 412] width 160 height 11
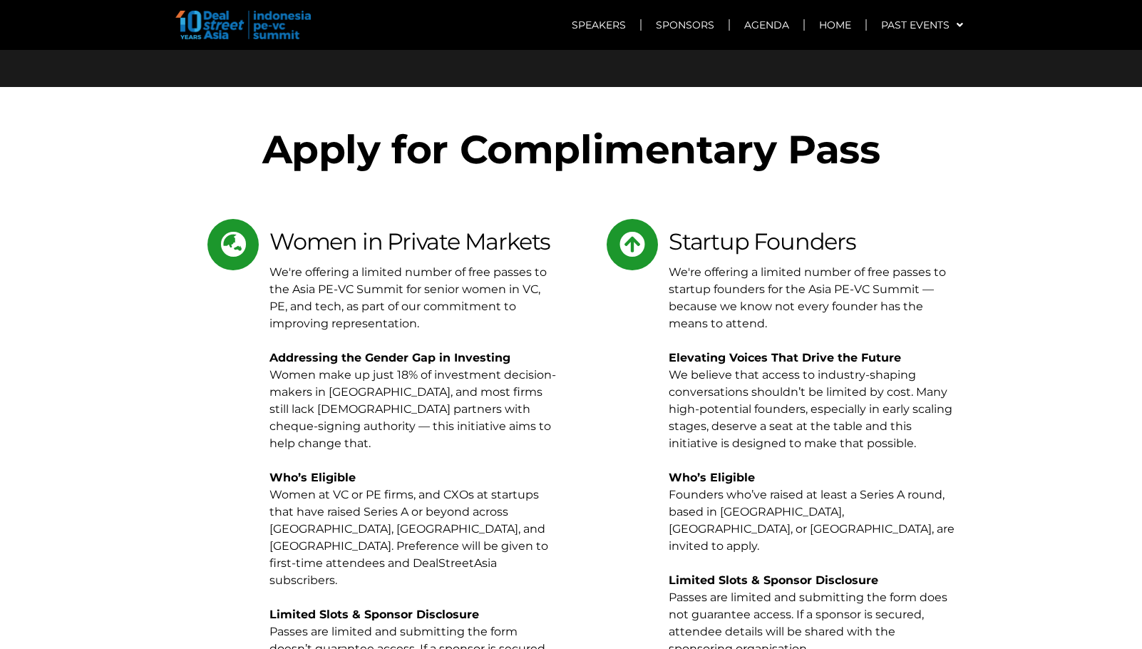
scroll to position [6935, 0]
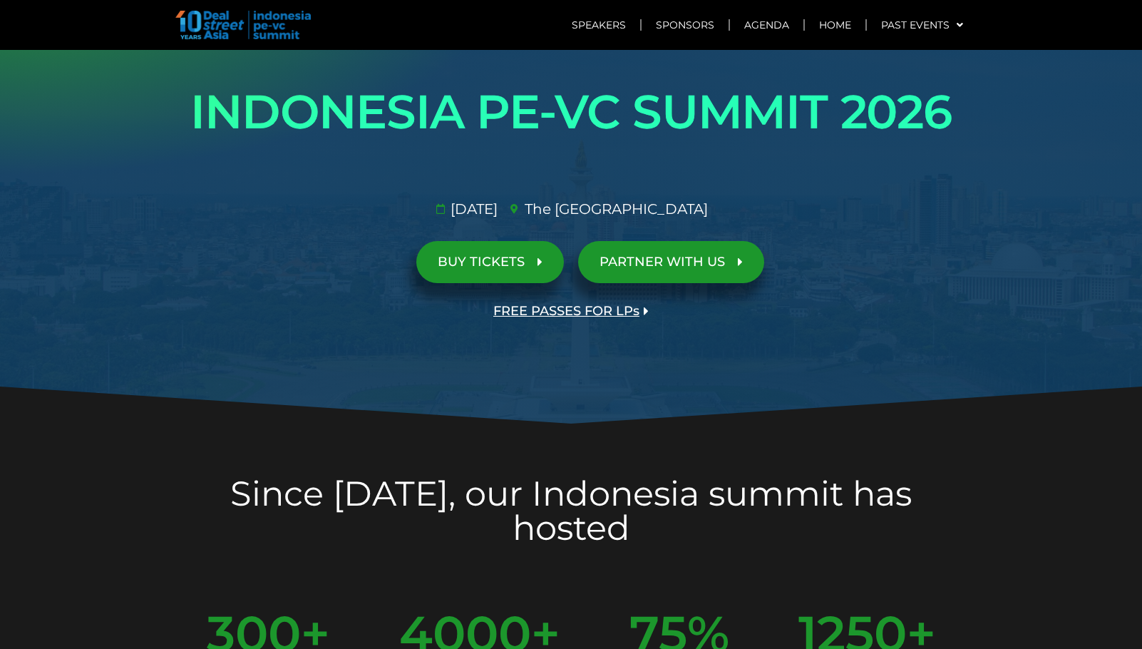
scroll to position [0, 0]
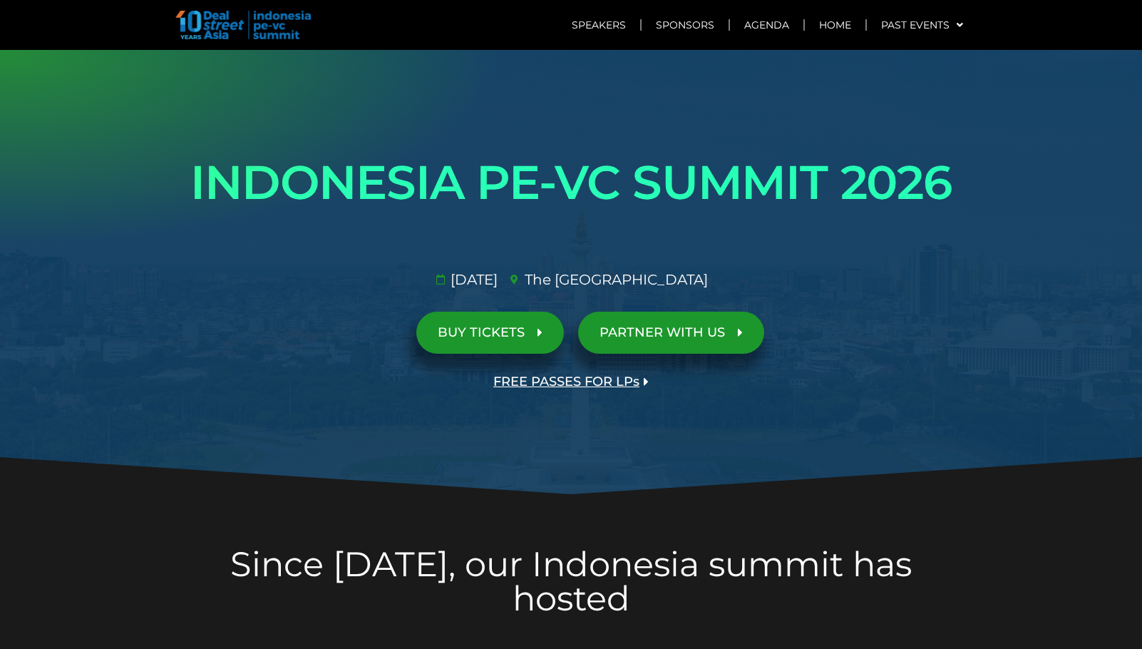
click at [1043, 436] on div at bounding box center [571, 273] width 1142 height 446
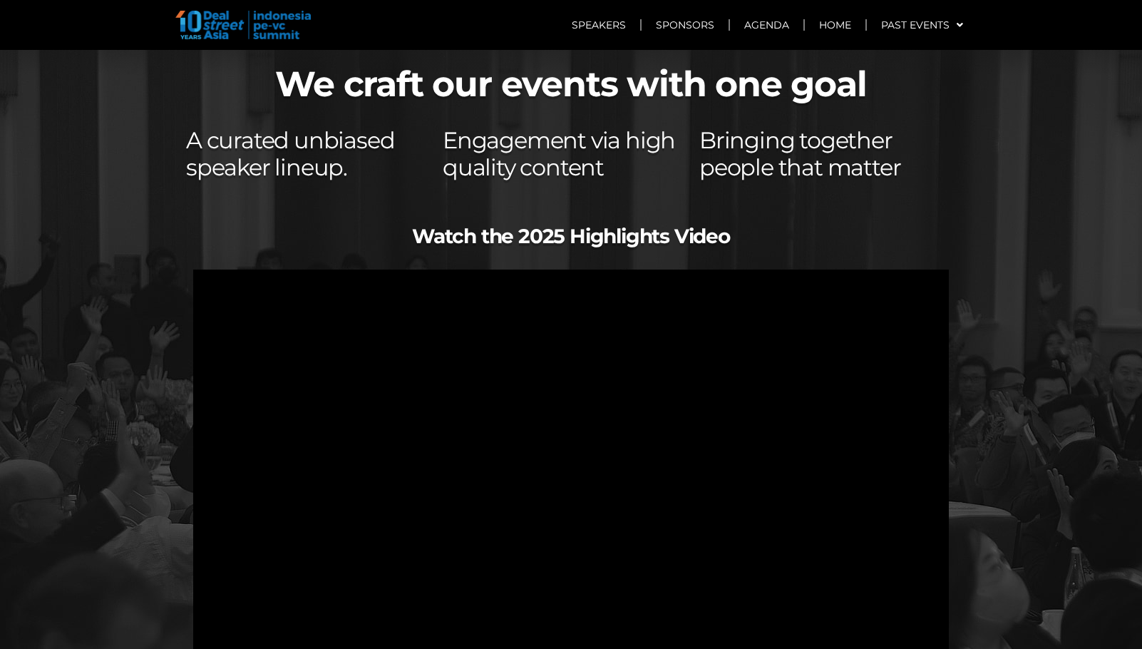
scroll to position [9253, 0]
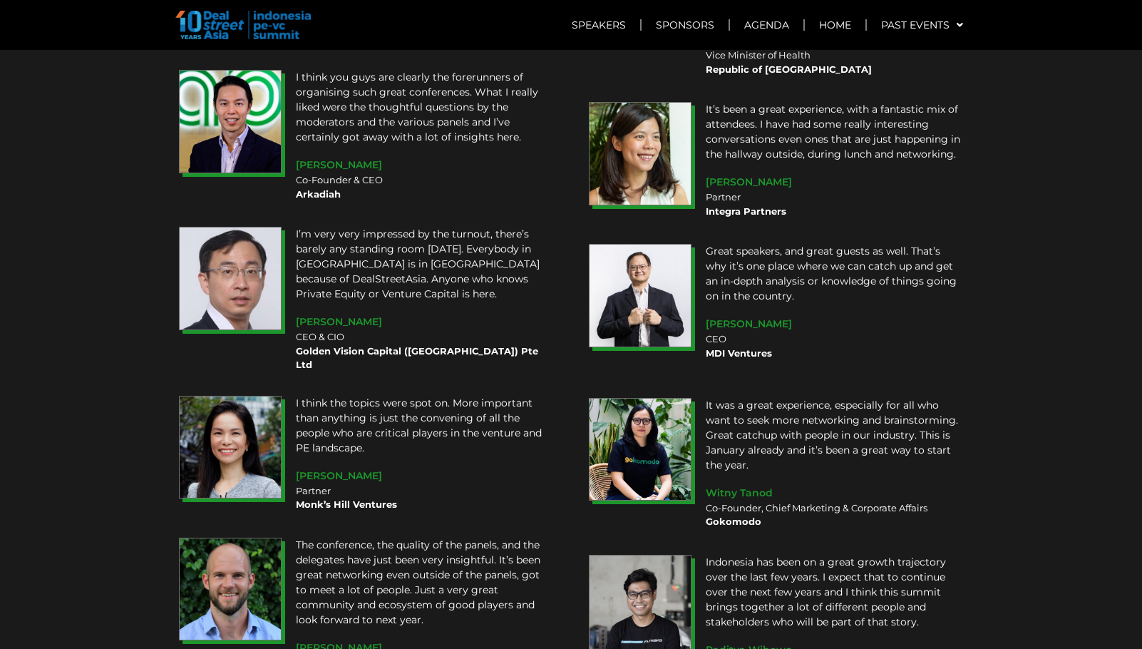
scroll to position [11179, 0]
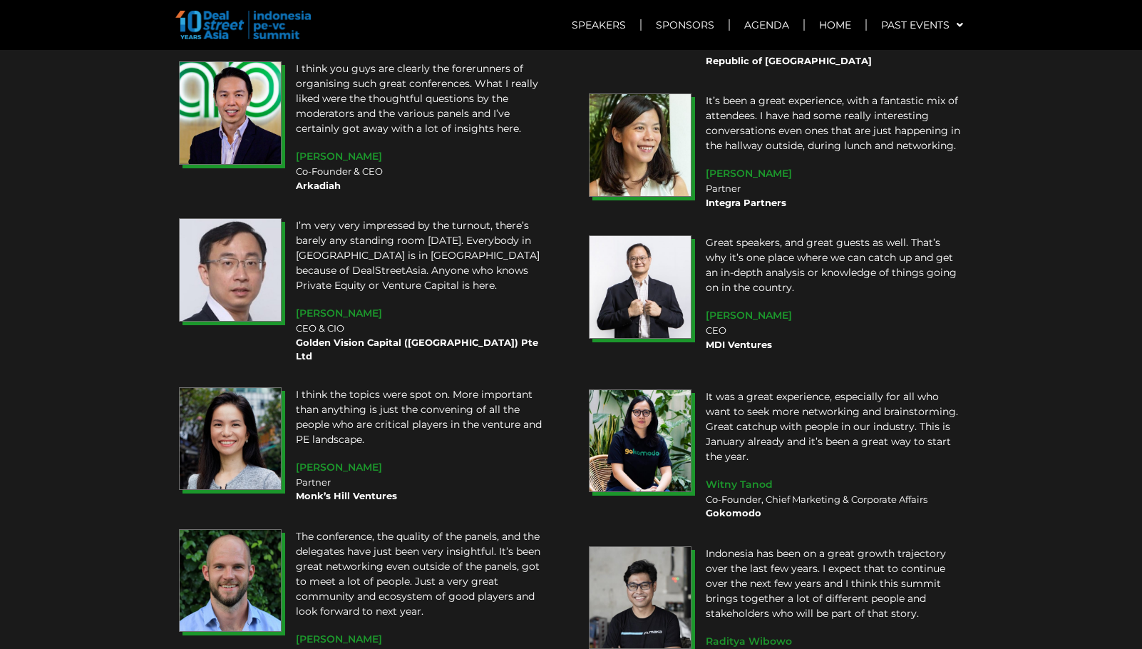
click at [1068, 347] on section "REVIEWS FROM OUR PAST ATTENDEES This is the first time I’ve attended the DealSt…" at bounding box center [571, 261] width 1142 height 1535
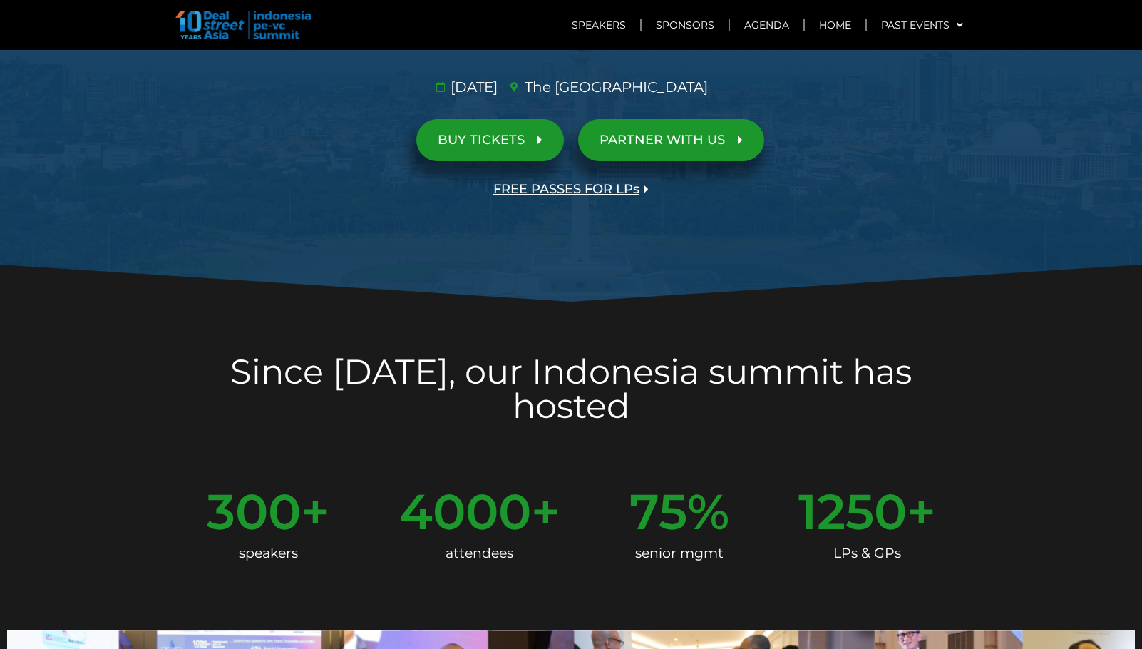
scroll to position [0, 0]
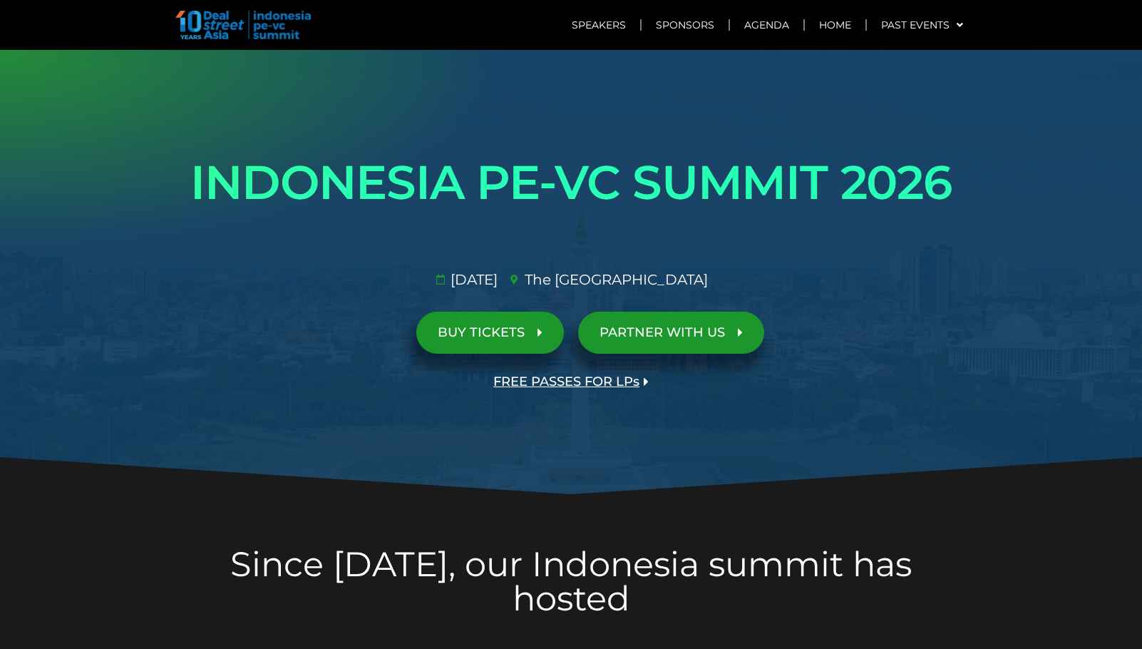
click at [1061, 461] on icon at bounding box center [570, 476] width 1143 height 39
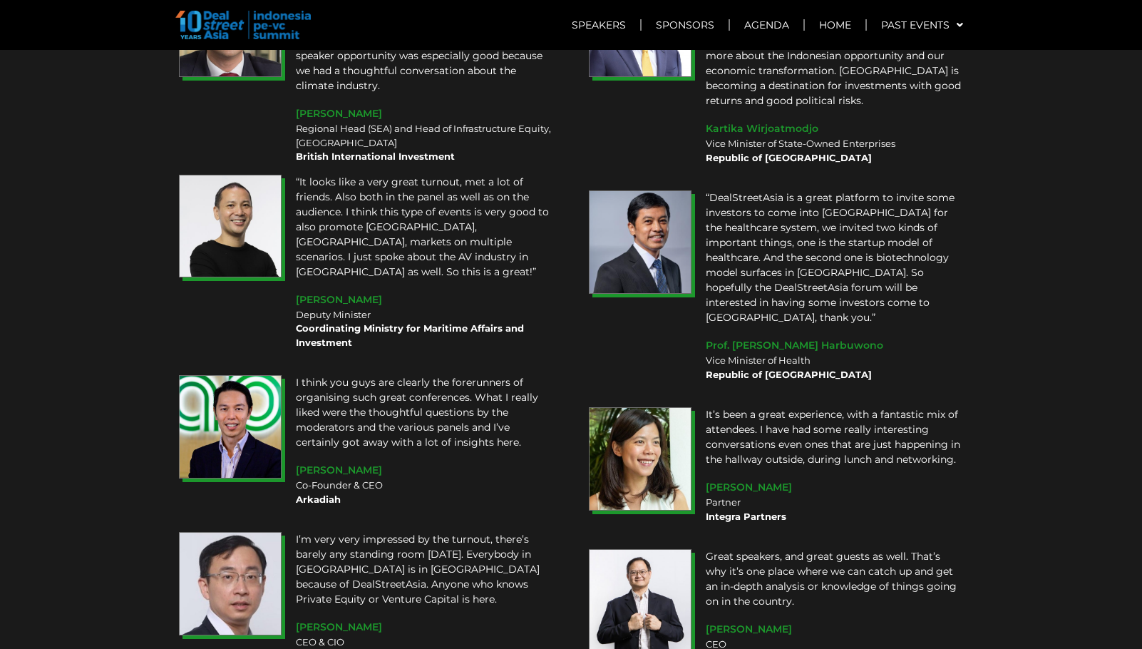
scroll to position [10297, 0]
